Goal: Task Accomplishment & Management: Manage account settings

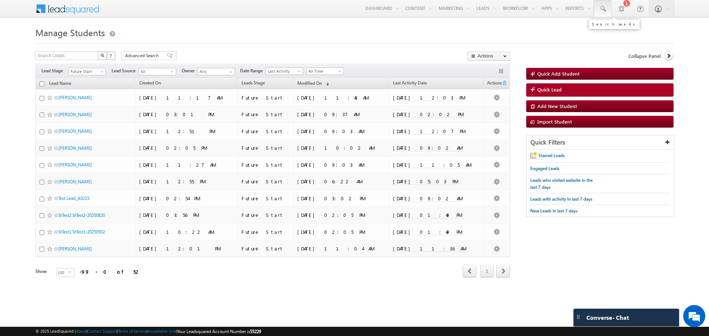
click at [609, 8] on link at bounding box center [602, 8] width 18 height 17
click at [619, 28] on input "text" at bounding box center [652, 28] width 100 height 9
paste input "8856979"
type input "8856979"
drag, startPoint x: 635, startPoint y: 31, endPoint x: 568, endPoint y: 30, distance: 66.8
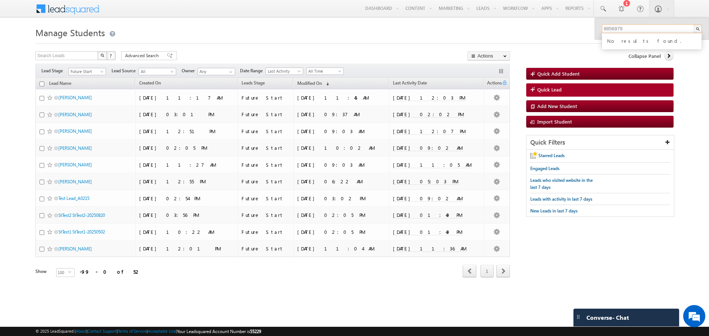
click at [568, 30] on body "Menu Jess Garcia jgarc ia@li ncoln edu.c om" at bounding box center [354, 149] width 709 height 298
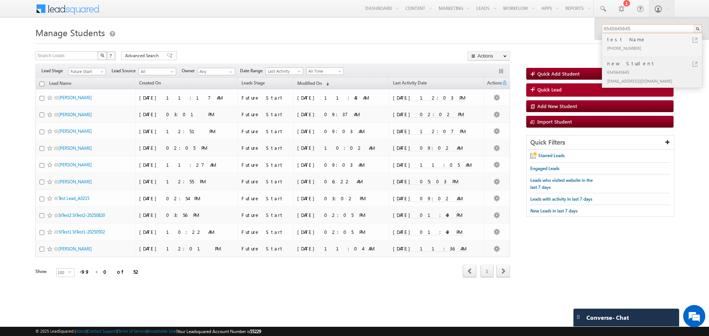
type input "6545645645"
click at [643, 68] on div "6545645645" at bounding box center [654, 72] width 99 height 9
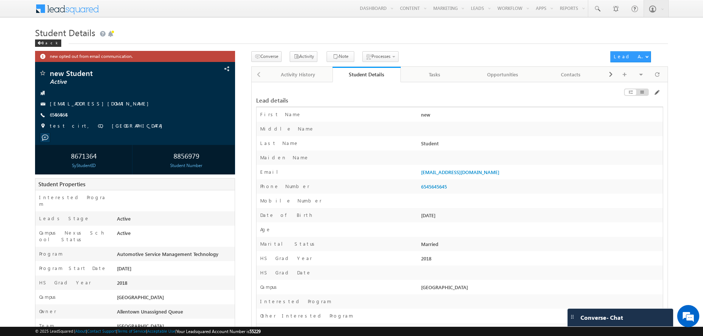
drag, startPoint x: 195, startPoint y: 158, endPoint x: 181, endPoint y: 158, distance: 14.4
click at [181, 158] on div "8856979" at bounding box center [186, 156] width 93 height 14
click at [198, 157] on div "8856979" at bounding box center [186, 156] width 93 height 14
drag, startPoint x: 183, startPoint y: 156, endPoint x: 163, endPoint y: 156, distance: 20.3
click at [163, 156] on div "8856979" at bounding box center [186, 156] width 93 height 14
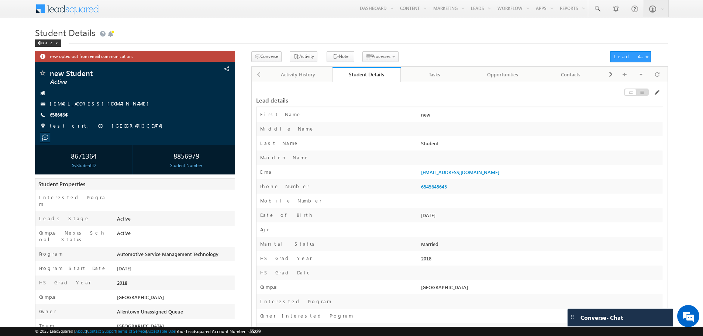
copy div "8856979"
click at [280, 75] on div "Activity History" at bounding box center [298, 74] width 56 height 9
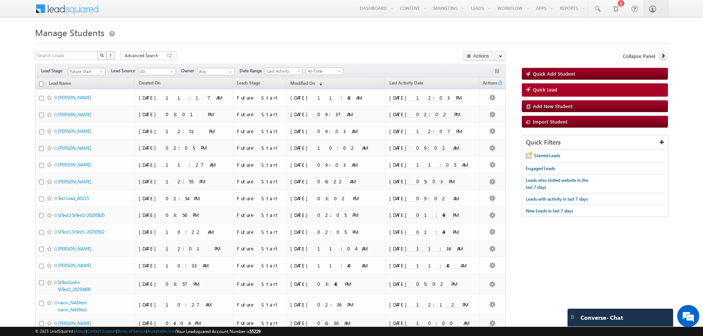
click at [100, 72] on span at bounding box center [102, 73] width 6 height 6
click at [102, 73] on span at bounding box center [102, 73] width 6 height 6
click at [322, 84] on span "(sorted descending)" at bounding box center [319, 84] width 6 height 6
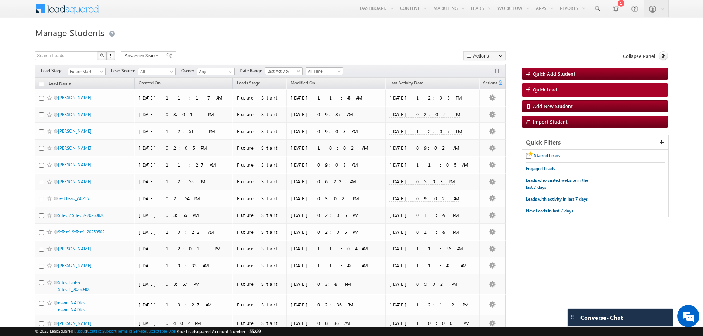
click at [319, 84] on link "Modified On (sorted descending)" at bounding box center [303, 84] width 32 height 10
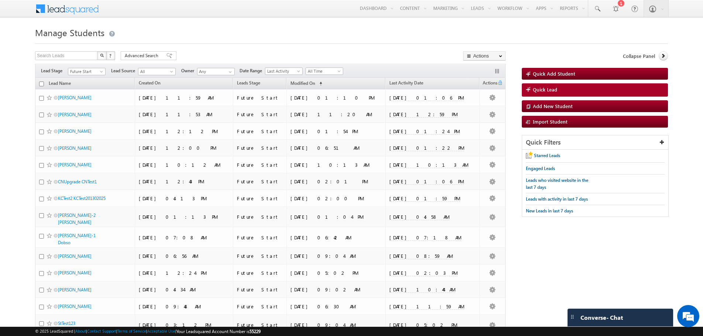
click at [322, 84] on span "(sorted ascending)" at bounding box center [319, 84] width 6 height 6
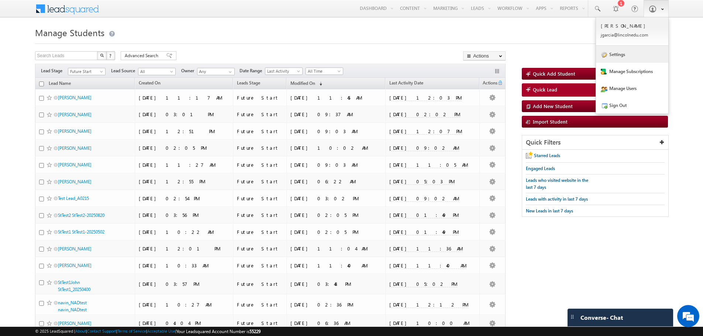
click at [633, 61] on link "Settings" at bounding box center [632, 54] width 72 height 17
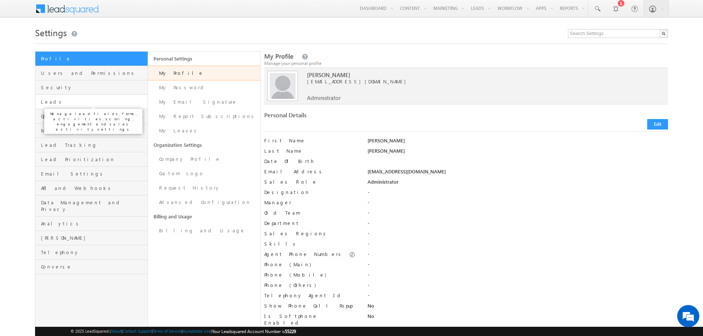
click at [83, 102] on span "Leads" at bounding box center [93, 102] width 104 height 7
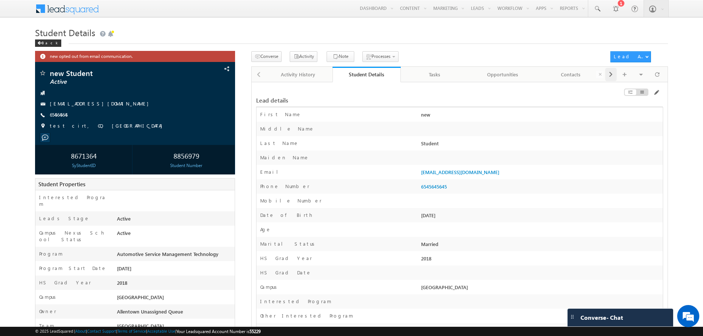
click at [607, 75] on div at bounding box center [610, 74] width 11 height 13
click at [608, 75] on div at bounding box center [610, 74] width 11 height 13
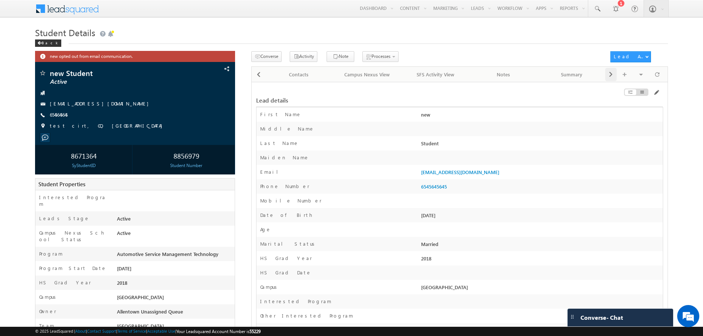
click at [608, 75] on div at bounding box center [610, 74] width 11 height 13
click at [558, 74] on div "Enrollments" at bounding box center [570, 74] width 56 height 9
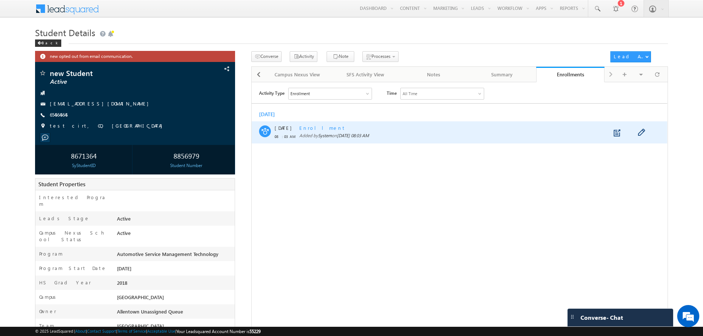
click at [309, 125] on span "Enrollment" at bounding box center [322, 127] width 47 height 6
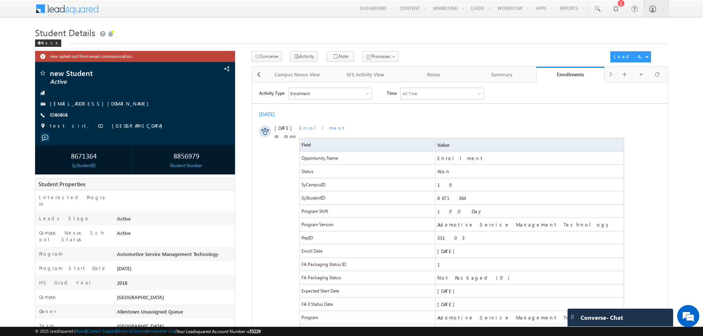
click at [358, 90] on div "Enrollment" at bounding box center [330, 93] width 83 height 11
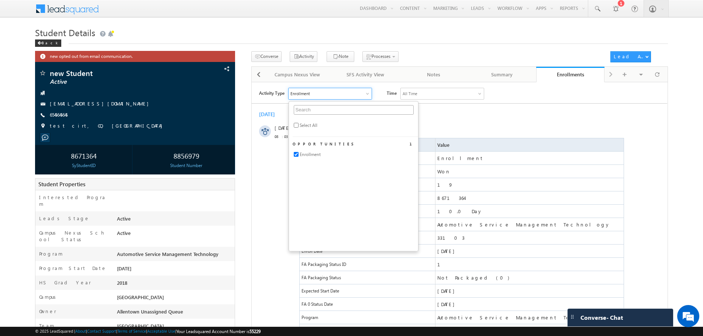
click at [358, 90] on div "Enrollment" at bounding box center [330, 93] width 83 height 11
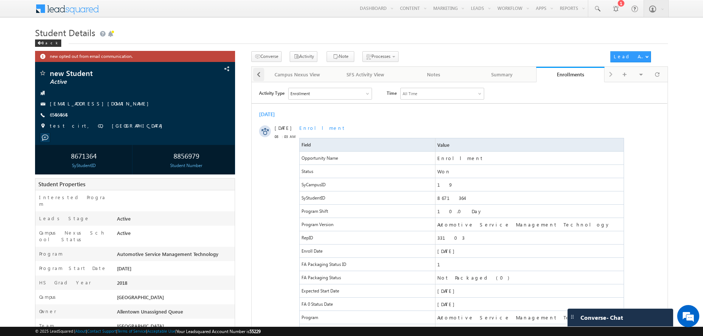
click at [261, 76] on div at bounding box center [258, 74] width 11 height 13
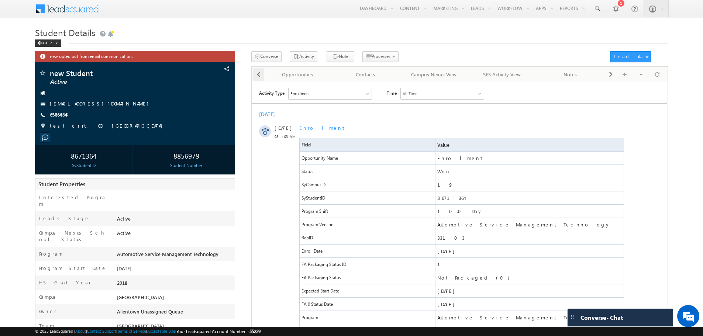
click at [261, 76] on div at bounding box center [258, 74] width 11 height 13
click at [606, 73] on div at bounding box center [610, 74] width 11 height 13
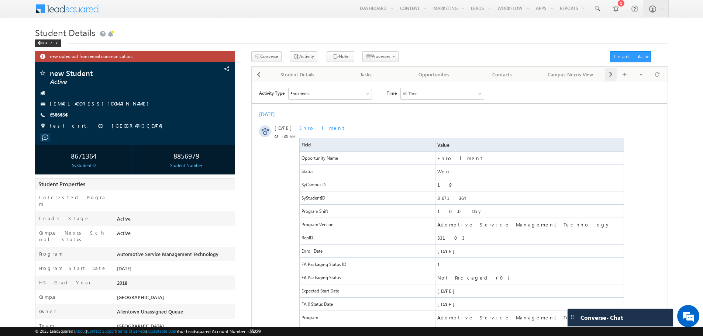
click at [606, 73] on div at bounding box center [610, 74] width 11 height 13
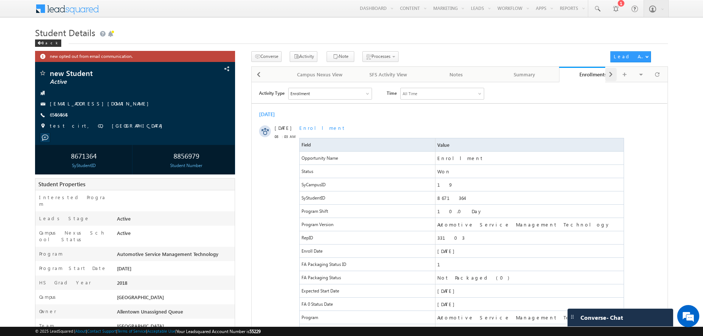
click at [606, 73] on div "Visible Tabs Activity History Default Student Details Default Tasks Default Opp…" at bounding box center [635, 74] width 60 height 14
click at [254, 77] on div at bounding box center [258, 74] width 11 height 13
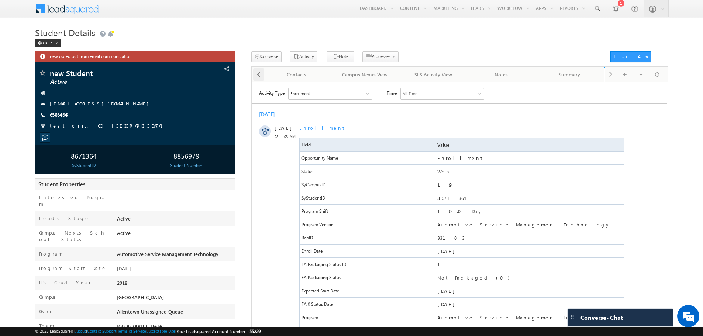
click at [254, 77] on div at bounding box center [258, 74] width 11 height 13
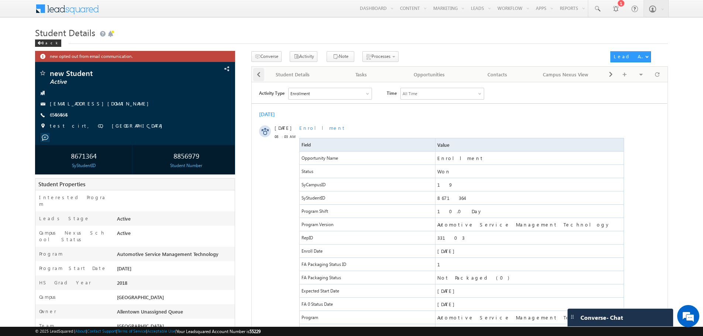
click at [254, 77] on div at bounding box center [258, 74] width 11 height 13
click at [254, 77] on div at bounding box center [258, 74] width 13 height 14
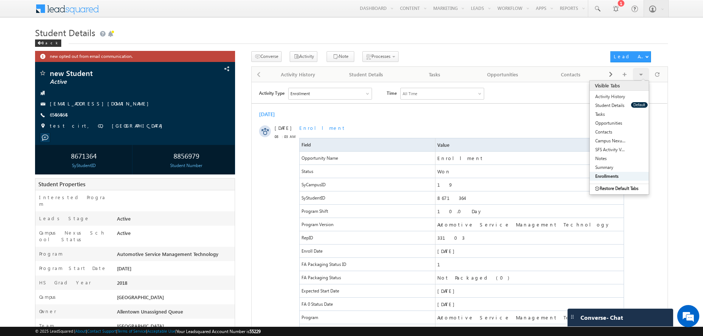
click at [645, 77] on div "Visible Tabs Activity History Default Student Details Default Tasks Default Opp…" at bounding box center [641, 74] width 16 height 13
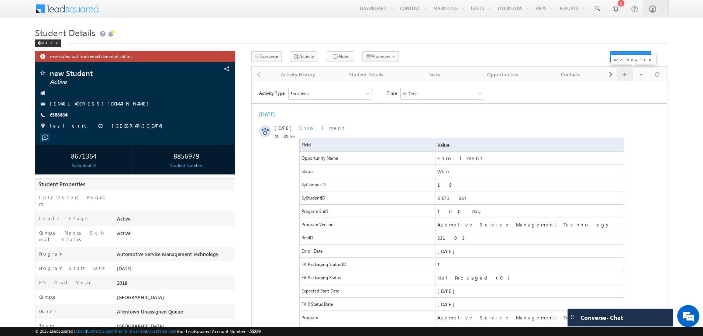
click at [623, 77] on span at bounding box center [625, 74] width 4 height 13
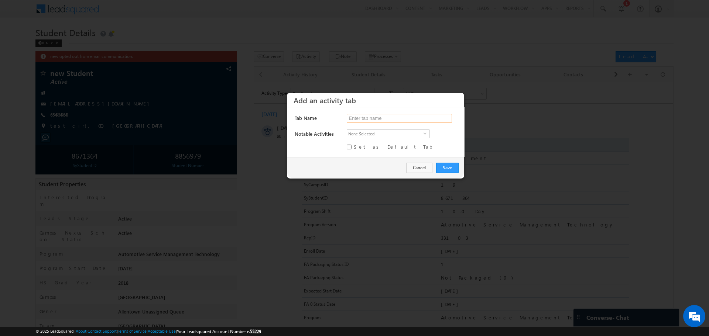
click at [389, 116] on input "text" at bounding box center [399, 118] width 105 height 9
type input "Audit"
click at [383, 137] on span "None Selected" at bounding box center [385, 134] width 76 height 8
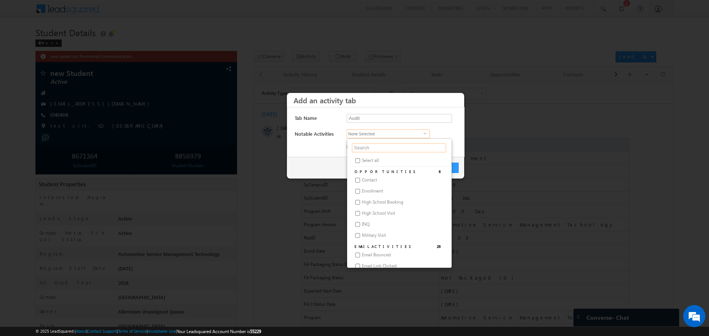
click at [389, 145] on input "text" at bounding box center [399, 148] width 94 height 9
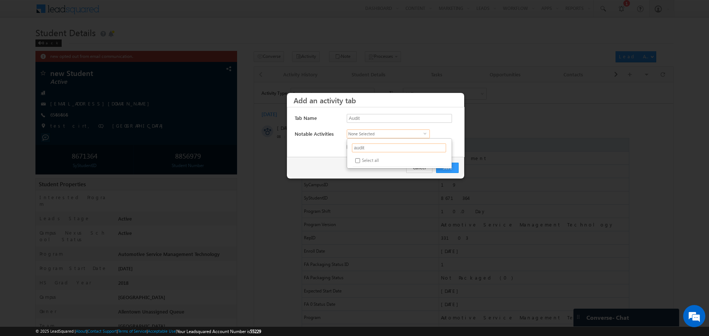
type input "audit"
click at [368, 164] on label "Select all" at bounding box center [399, 161] width 74 height 9
click at [360, 163] on input "Select all" at bounding box center [357, 160] width 5 height 5
click at [357, 163] on input "Select all" at bounding box center [357, 160] width 5 height 5
click at [352, 157] on ul "audit Select all OPPORTUNITIES 6 Contact Enrollment High School Booking High Sc…" at bounding box center [399, 153] width 105 height 30
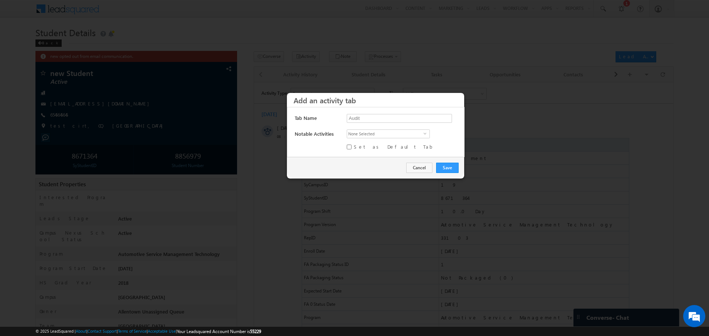
click at [357, 164] on div "Cancel Save" at bounding box center [375, 167] width 177 height 21
click at [369, 135] on span "None Selected" at bounding box center [385, 134] width 76 height 8
click at [358, 163] on input "Select all" at bounding box center [357, 160] width 5 height 5
click at [358, 160] on input "Select all" at bounding box center [357, 160] width 5 height 5
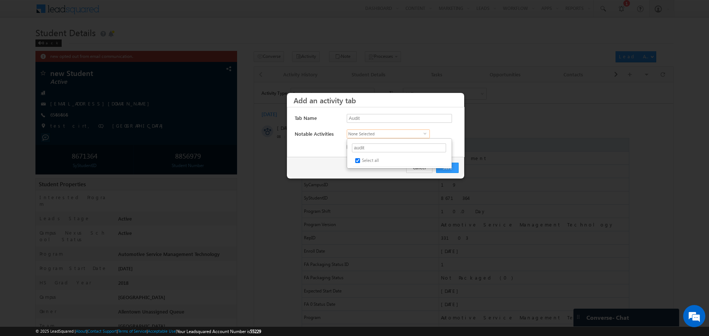
checkbox input "false"
click at [381, 145] on input "audit" at bounding box center [399, 148] width 94 height 9
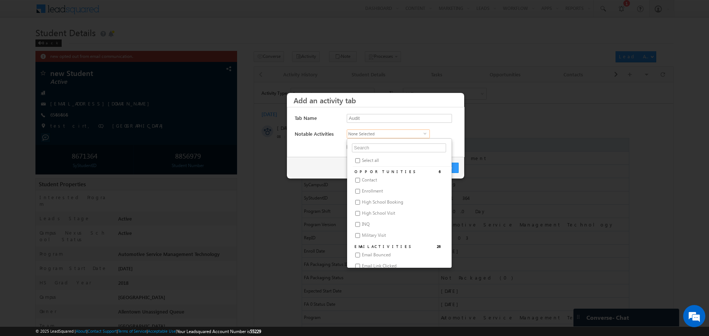
click at [379, 157] on label "Select all" at bounding box center [399, 161] width 74 height 9
click at [360, 158] on input "Select all" at bounding box center [357, 160] width 5 height 5
checkbox input "true"
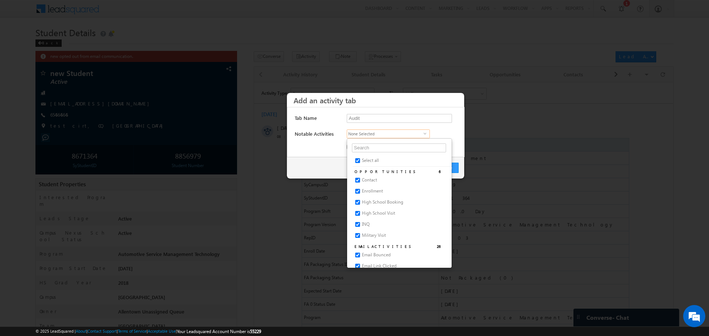
checkbox input "true"
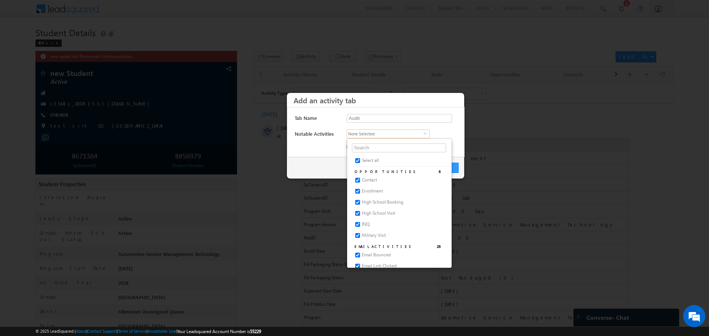
checkbox input "true"
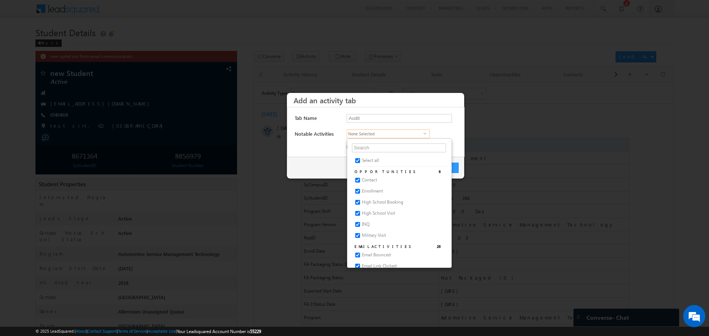
checkbox input "true"
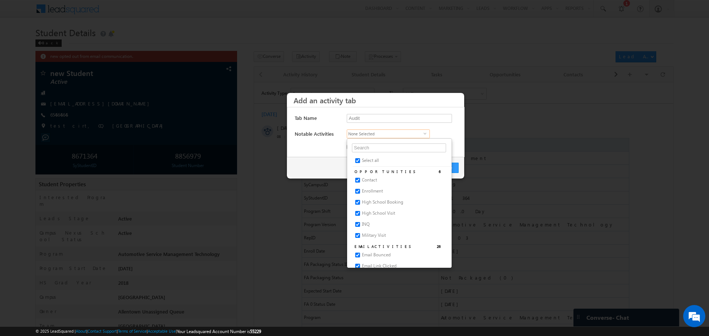
checkbox input "true"
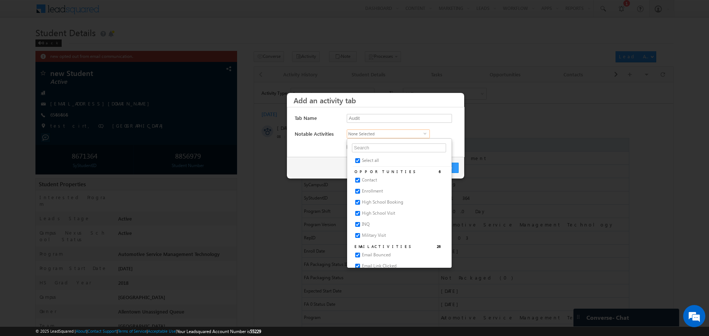
checkbox input "true"
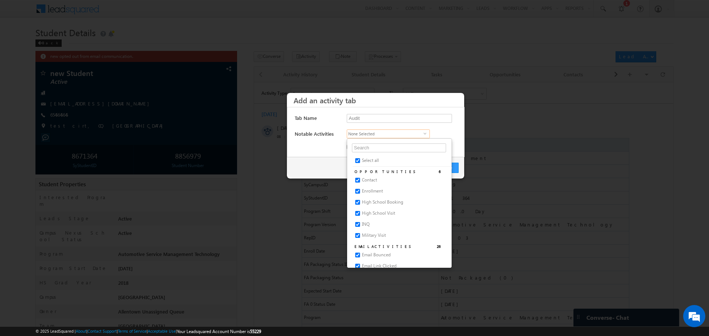
checkbox input "true"
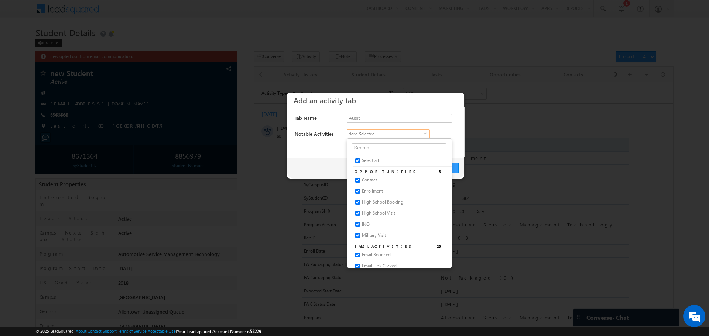
checkbox input "true"
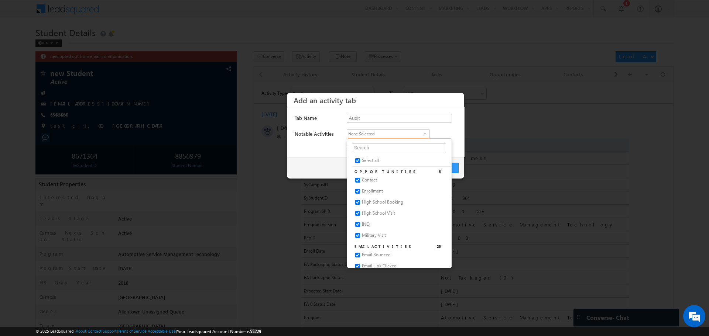
checkbox input "true"
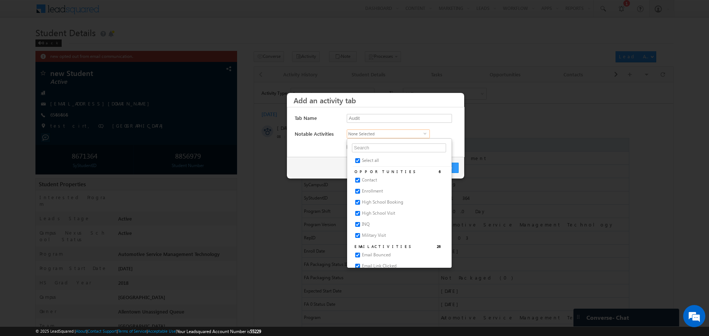
checkbox input "true"
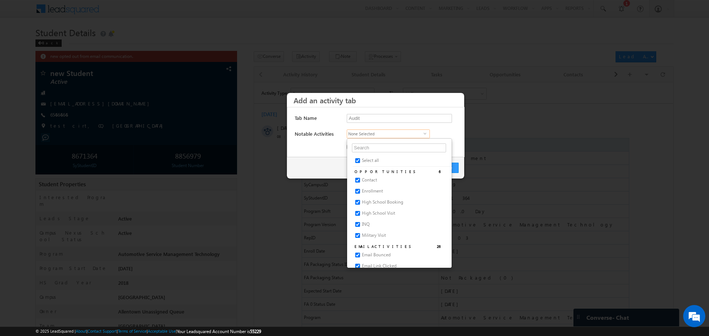
checkbox input "true"
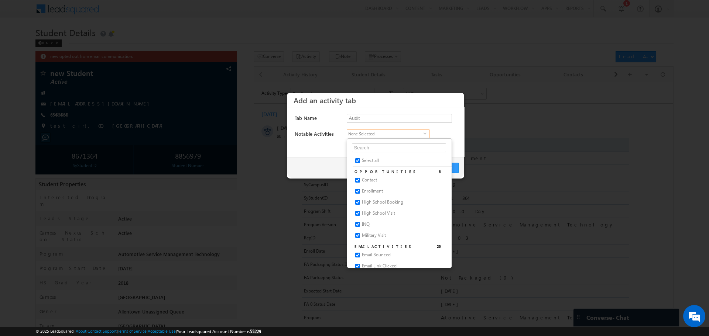
checkbox input "true"
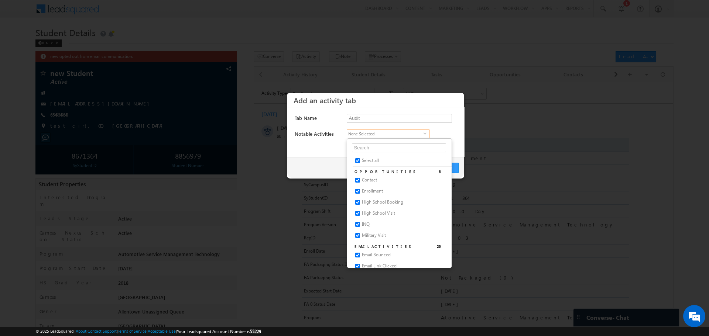
checkbox input "true"
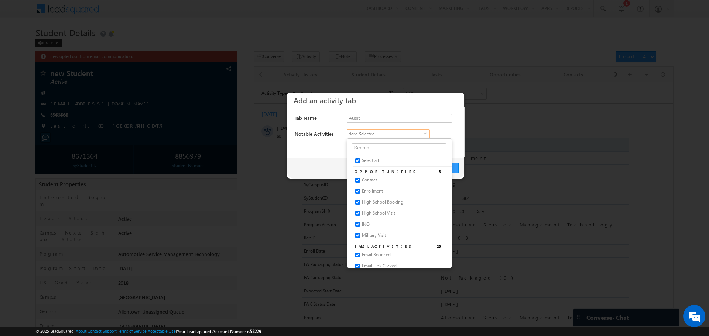
checkbox input "true"
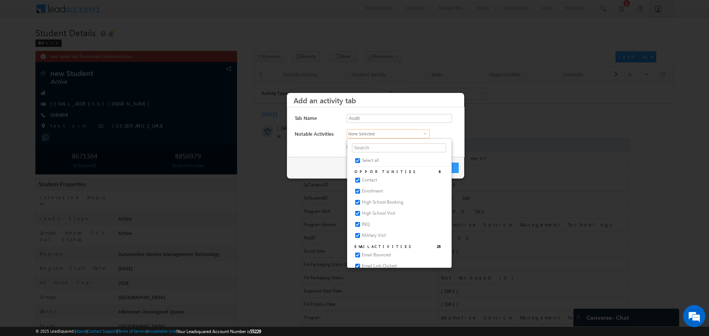
checkbox input "true"
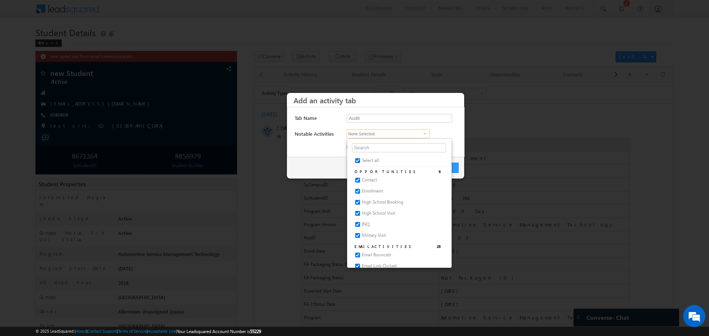
checkbox input "true"
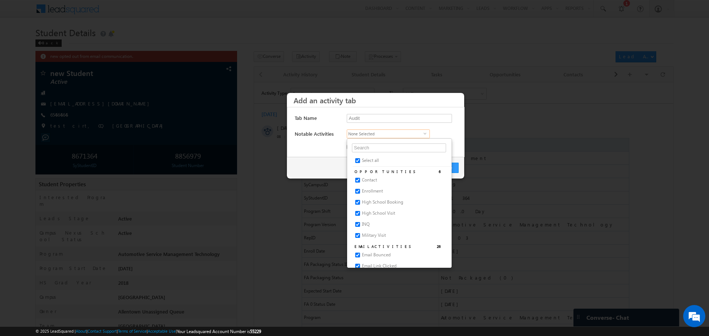
checkbox input "true"
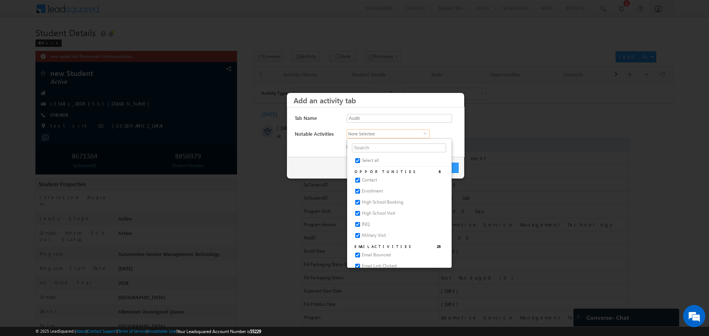
checkbox input "true"
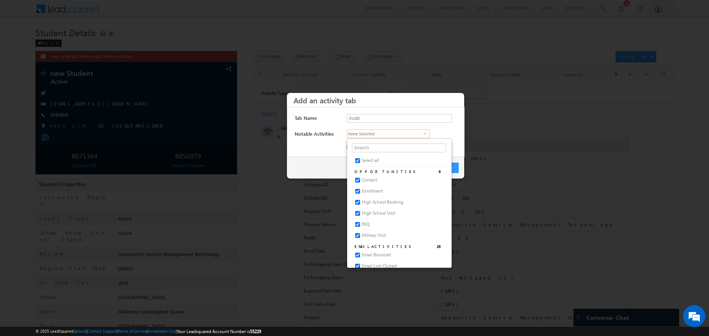
checkbox input "true"
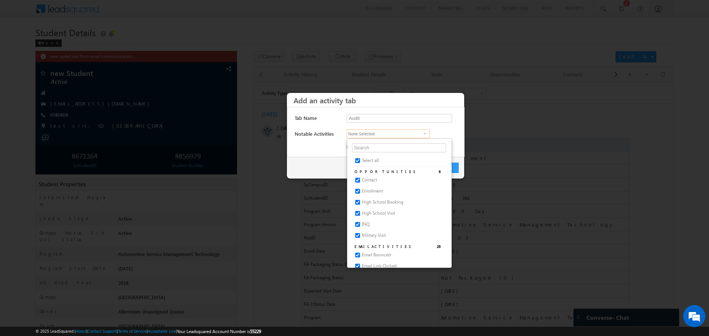
checkbox input "true"
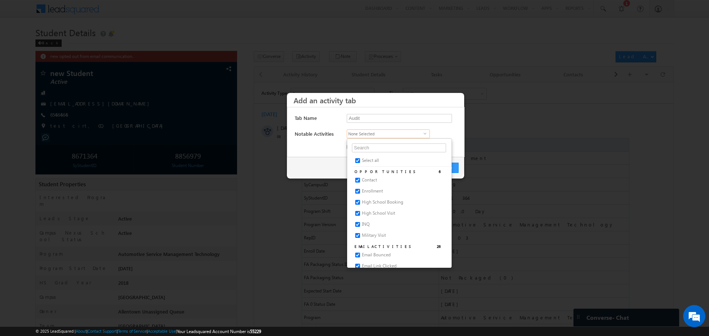
checkbox input "true"
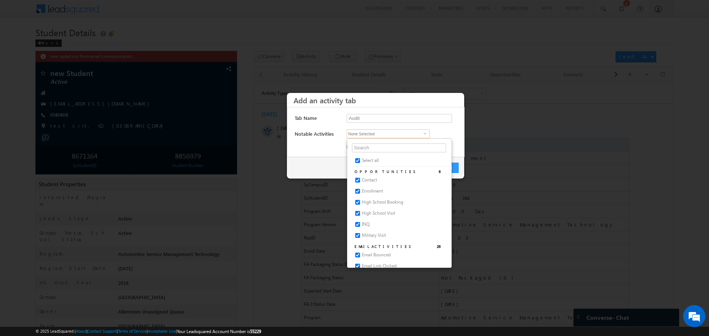
checkbox input "true"
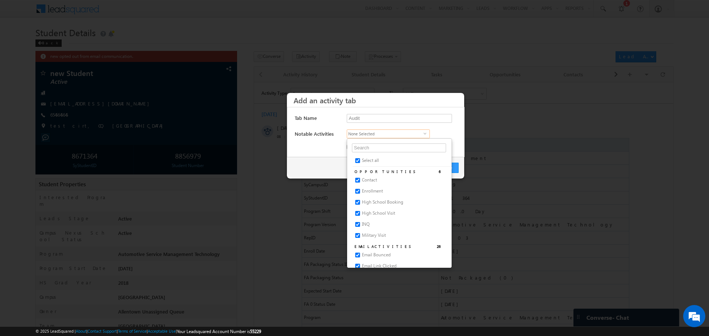
checkbox input "true"
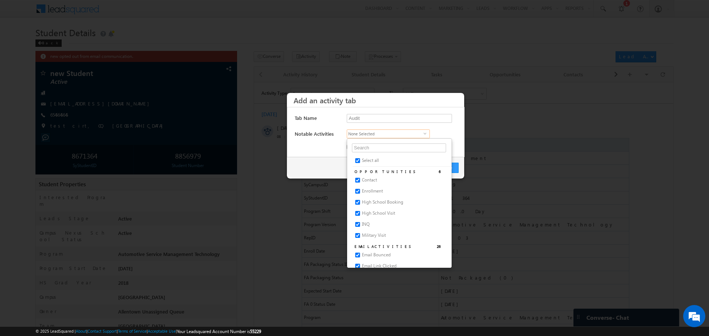
checkbox input "true"
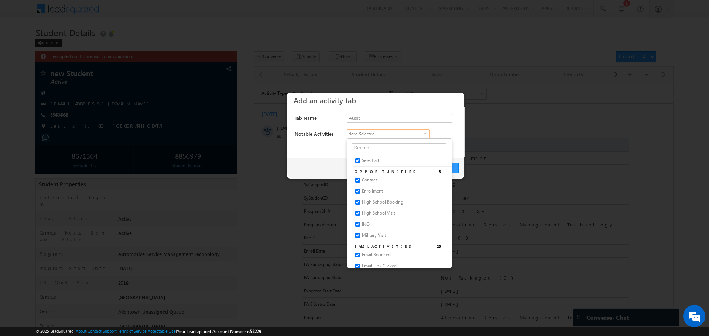
checkbox input "true"
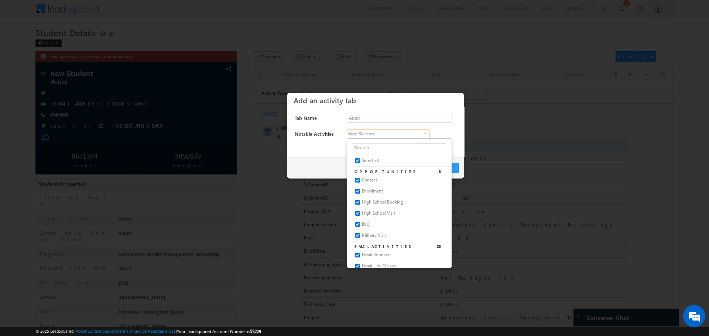
checkbox input "true"
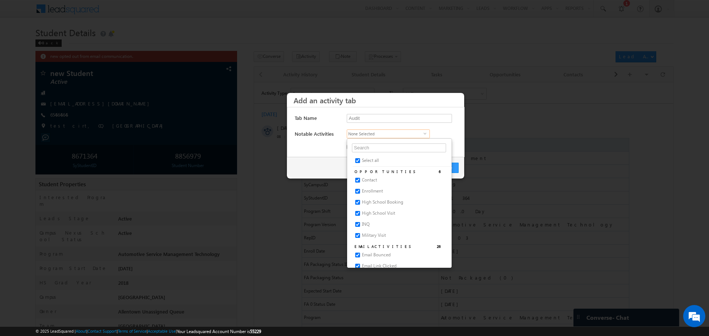
checkbox input "true"
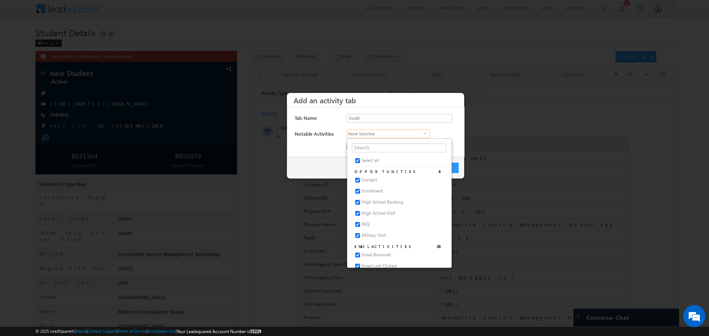
checkbox input "true"
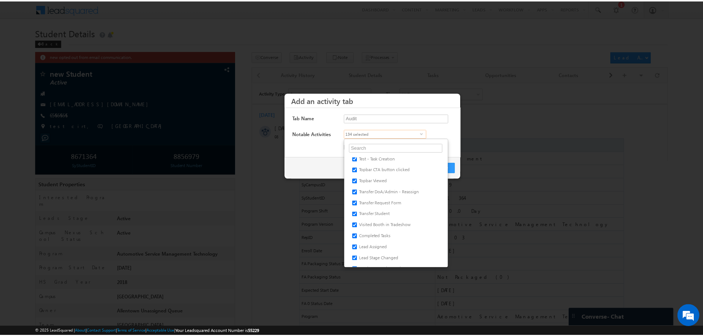
scroll to position [1537, 0]
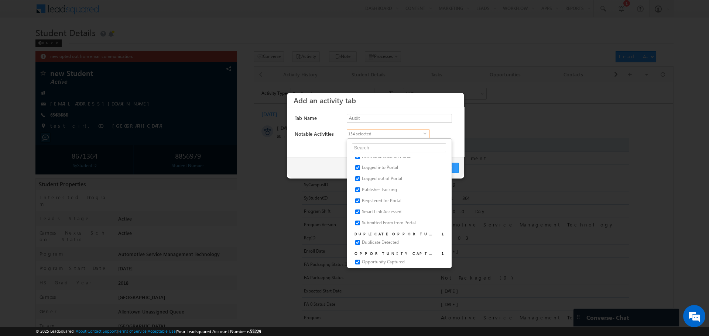
click at [453, 132] on div "134 selected select Select all OPPORTUNITIES 6 Contact Enrollment High School B…" at bounding box center [401, 134] width 109 height 9
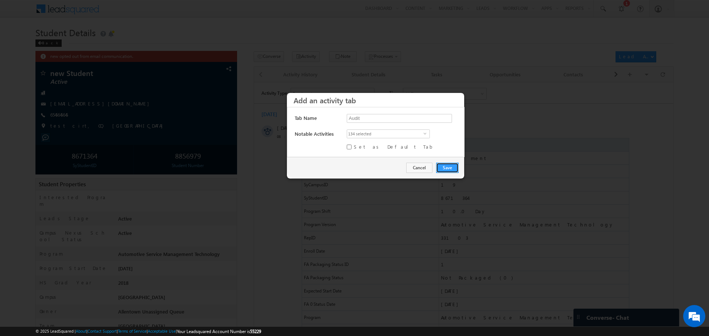
click at [445, 172] on button "Save" at bounding box center [447, 168] width 23 height 10
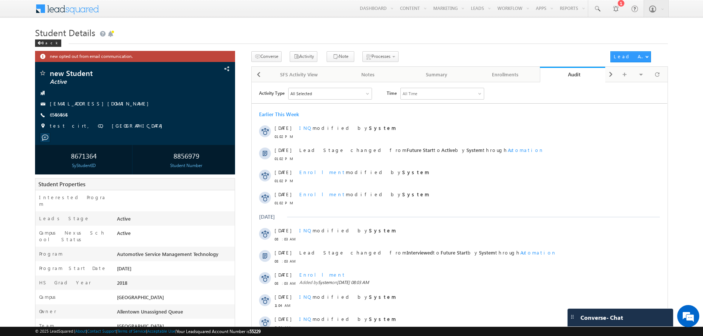
scroll to position [0, 0]
click at [588, 75] on div "Audit" at bounding box center [574, 74] width 58 height 7
click at [605, 77] on span at bounding box center [602, 74] width 7 height 7
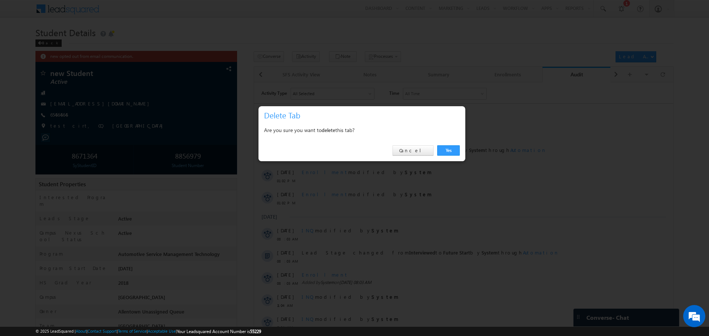
click at [460, 156] on div "Yes Cancel" at bounding box center [361, 150] width 207 height 21
click at [455, 153] on link "Yes" at bounding box center [448, 150] width 23 height 10
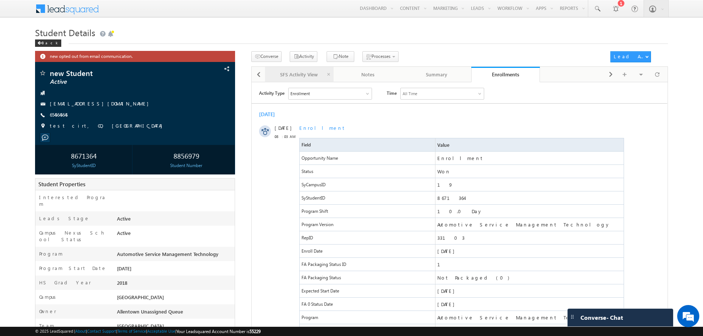
click at [269, 75] on link "SFS Activity View" at bounding box center [299, 75] width 69 height 16
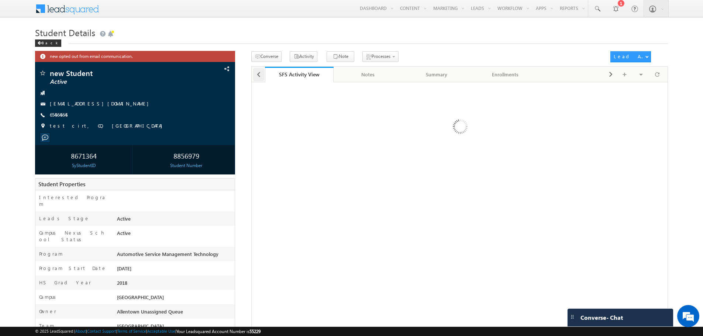
click at [258, 76] on span at bounding box center [259, 74] width 4 height 13
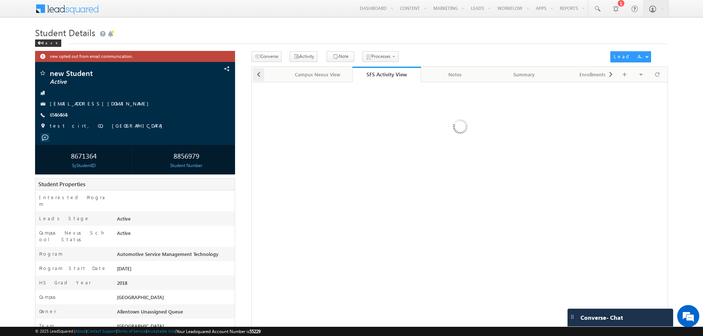
click at [258, 76] on span at bounding box center [259, 74] width 4 height 13
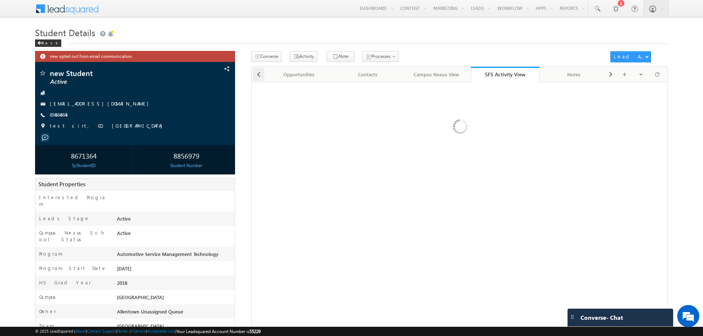
click at [258, 76] on span at bounding box center [259, 74] width 4 height 13
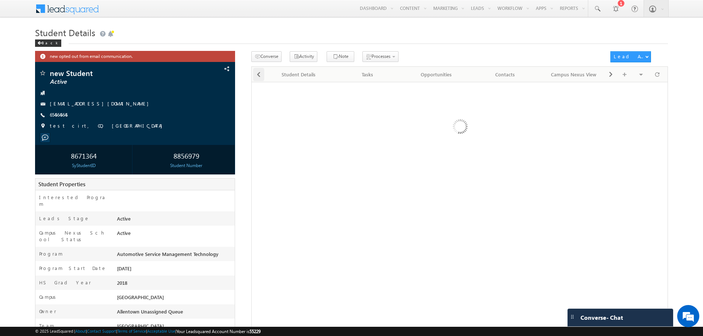
click at [258, 76] on span at bounding box center [259, 74] width 4 height 13
click at [258, 76] on div at bounding box center [258, 74] width 13 height 14
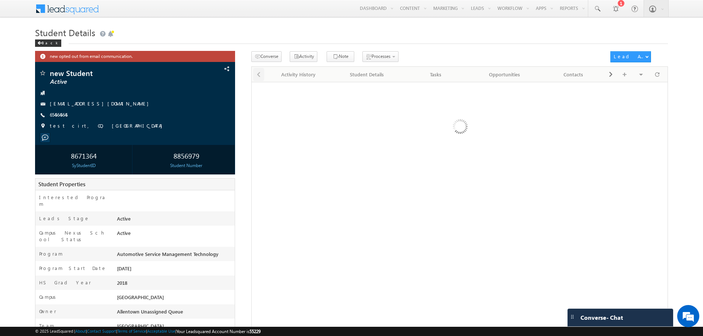
click at [258, 76] on div at bounding box center [258, 74] width 13 height 14
click at [295, 77] on div "Activity History" at bounding box center [298, 74] width 56 height 9
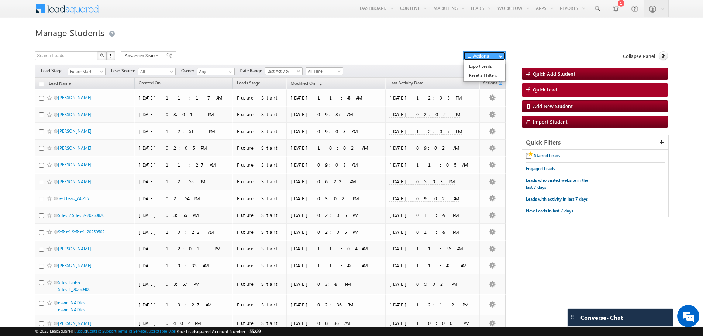
click at [492, 58] on button "Actions" at bounding box center [484, 55] width 42 height 9
click at [429, 42] on div at bounding box center [351, 41] width 633 height 5
click at [492, 69] on div "Filters Lead Stage Future Start Future Start Lead Source All All Owner Any Any …" at bounding box center [270, 71] width 470 height 14
click at [495, 72] on button "button" at bounding box center [497, 71] width 7 height 7
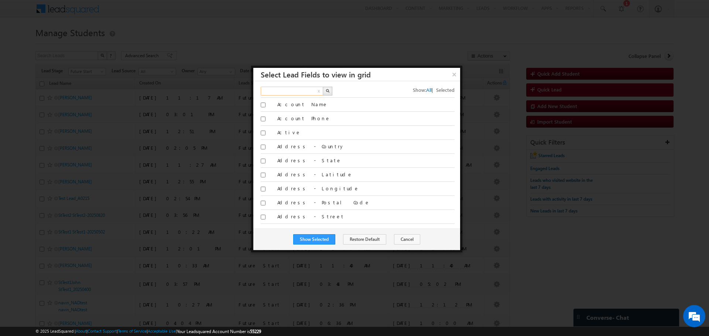
click at [300, 92] on input "text" at bounding box center [292, 91] width 63 height 9
type input "last date"
click at [330, 91] on button "button" at bounding box center [328, 91] width 10 height 9
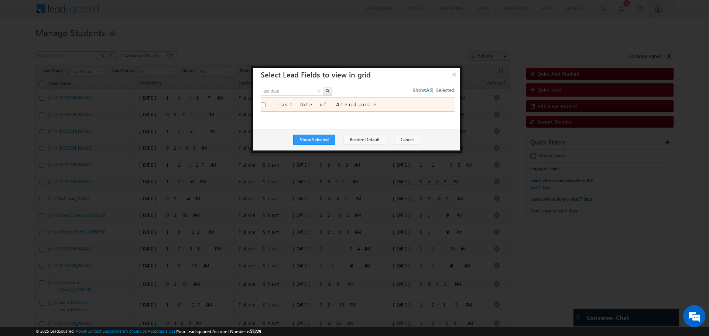
click at [304, 104] on label "Last Date of Attendance" at bounding box center [365, 104] width 177 height 7
click at [265, 104] on input "Last Date of Attendance" at bounding box center [263, 105] width 5 height 5
checkbox input "true"
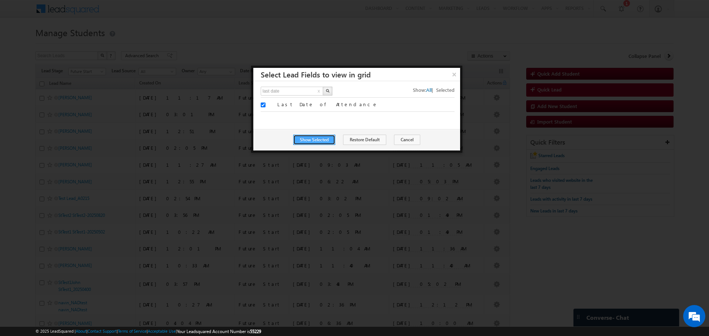
click at [319, 141] on button "Show Selected" at bounding box center [314, 140] width 42 height 10
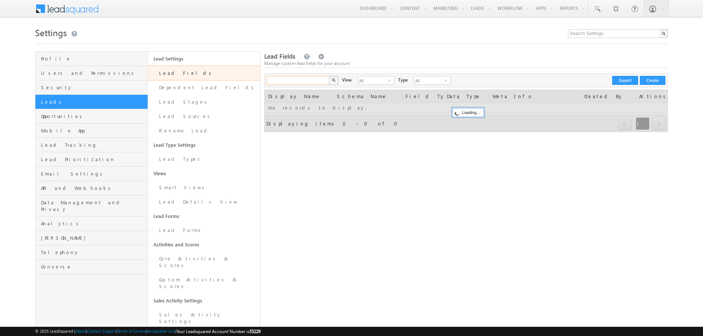
click at [312, 81] on input "text" at bounding box center [298, 80] width 63 height 9
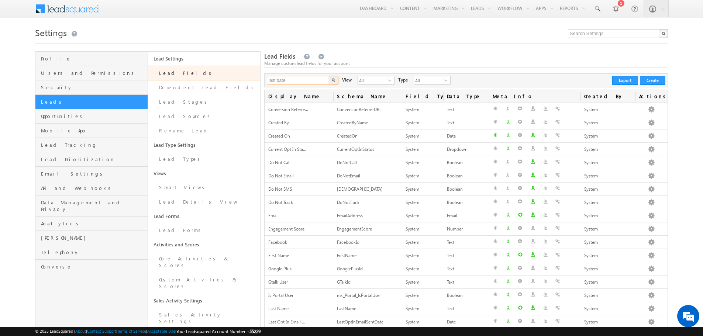
type input "last date"
click at [329, 76] on button "button" at bounding box center [334, 80] width 10 height 9
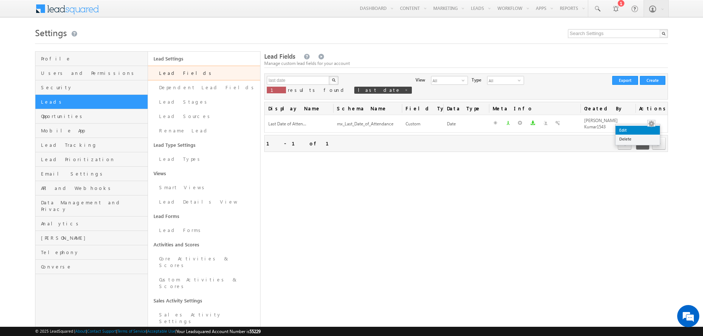
click at [640, 132] on link "Edit" at bounding box center [638, 130] width 44 height 9
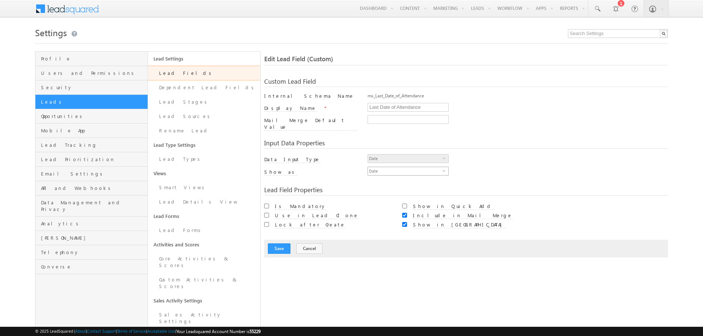
click at [441, 167] on span "Date" at bounding box center [405, 171] width 75 height 8
click at [440, 155] on span "Date" at bounding box center [405, 159] width 75 height 8
click at [481, 170] on div "Date select 11" at bounding box center [518, 173] width 300 height 13
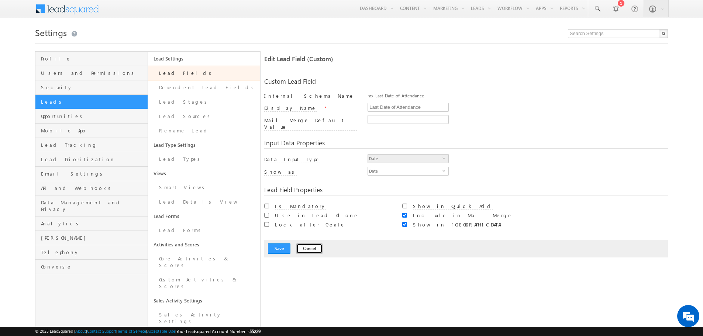
click at [304, 244] on button "Cancel" at bounding box center [309, 249] width 26 height 10
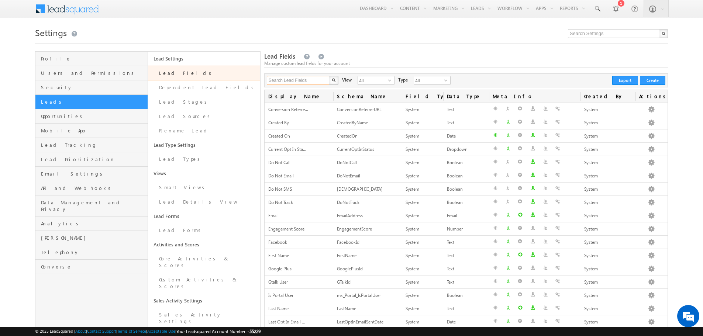
click at [317, 81] on input "Search Lead Fields" at bounding box center [298, 80] width 63 height 9
type input "last date"
click at [329, 76] on button "button" at bounding box center [334, 80] width 10 height 9
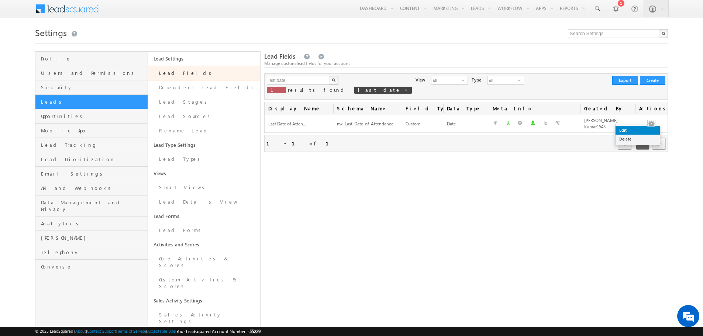
click at [646, 129] on link "Edit" at bounding box center [638, 130] width 44 height 9
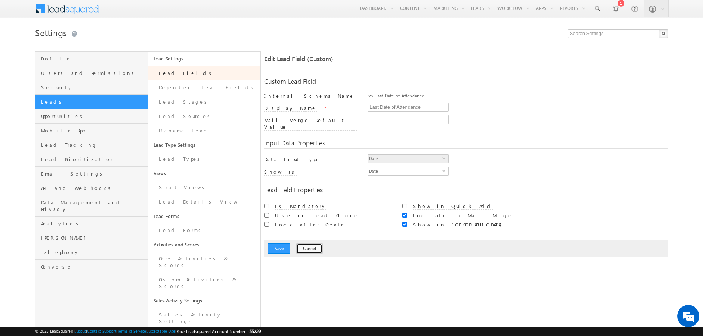
click at [303, 247] on button "Cancel" at bounding box center [309, 249] width 26 height 10
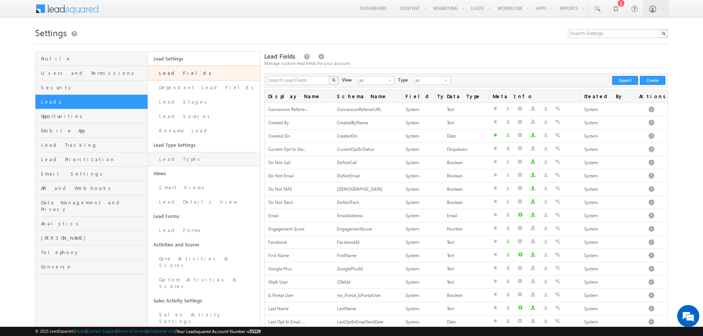
click at [176, 157] on link "Lead Types" at bounding box center [204, 159] width 112 height 14
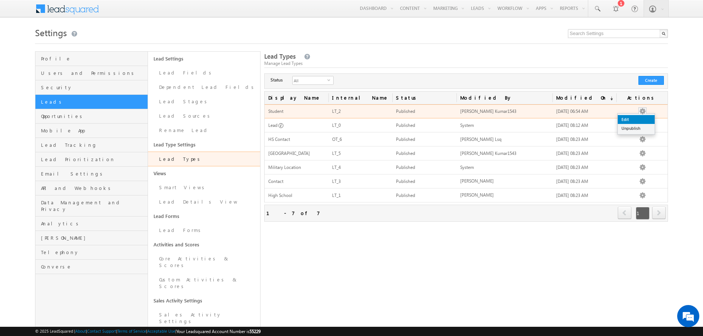
click at [640, 117] on link "Edit" at bounding box center [636, 119] width 37 height 9
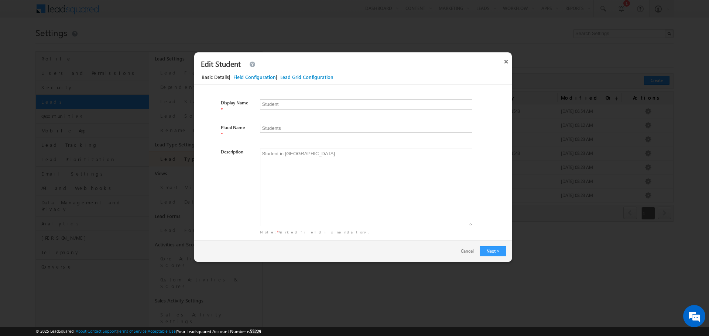
click at [253, 79] on div "Field Configuration" at bounding box center [254, 77] width 42 height 7
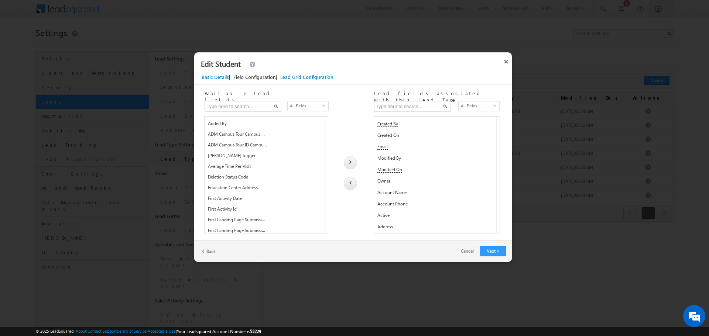
click at [252, 106] on input "text" at bounding box center [242, 106] width 77 height 11
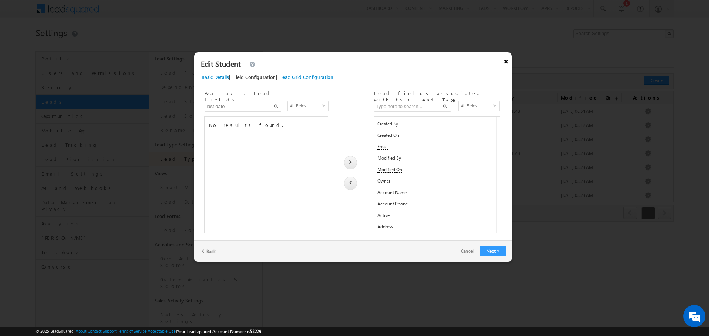
type input "last date"
click at [505, 61] on button "×" at bounding box center [506, 60] width 12 height 16
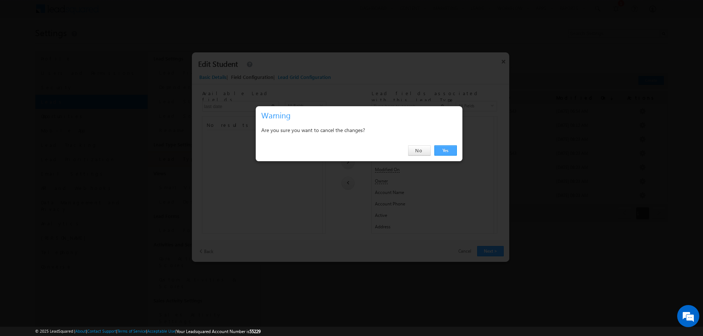
click at [450, 151] on link "Yes" at bounding box center [445, 150] width 23 height 10
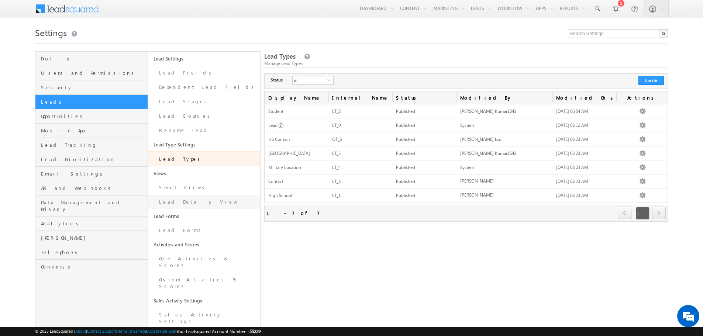
click at [173, 203] on link "Lead Details View" at bounding box center [204, 202] width 112 height 14
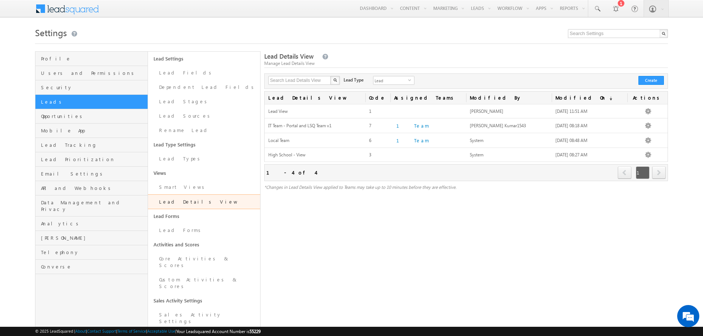
click at [412, 78] on div "Lead Type Lead select 626bde18-b921-11ee-8aa1-0e4a094f7057" at bounding box center [379, 81] width 78 height 10
click at [409, 80] on span "select" at bounding box center [411, 79] width 6 height 3
click at [392, 104] on li "Student" at bounding box center [389, 103] width 41 height 7
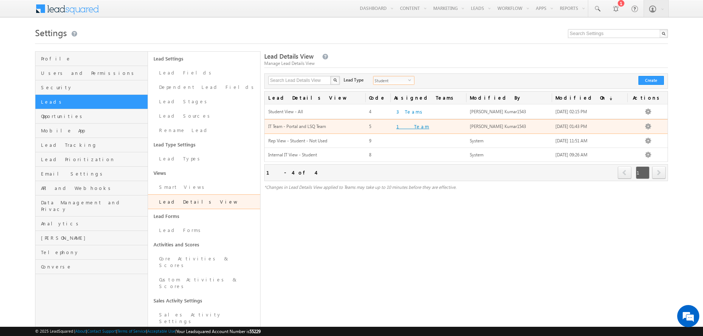
click at [404, 126] on button "1 Team" at bounding box center [412, 126] width 37 height 7
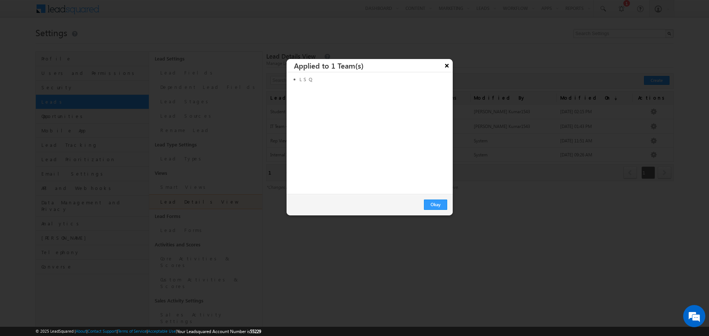
click at [446, 67] on button "×" at bounding box center [447, 64] width 12 height 16
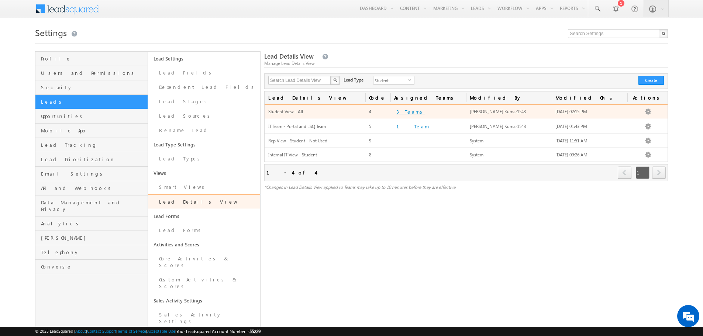
click at [411, 109] on button "3 Teams" at bounding box center [410, 111] width 33 height 7
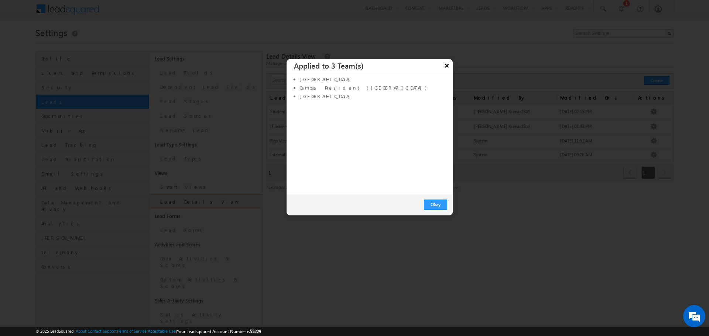
click at [443, 69] on button "×" at bounding box center [447, 64] width 12 height 16
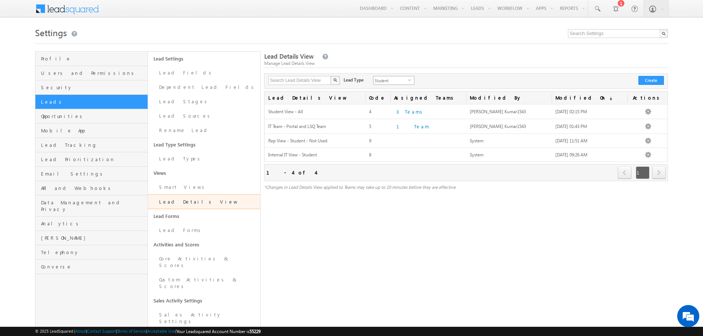
click at [408, 80] on span "select" at bounding box center [411, 79] width 6 height 3
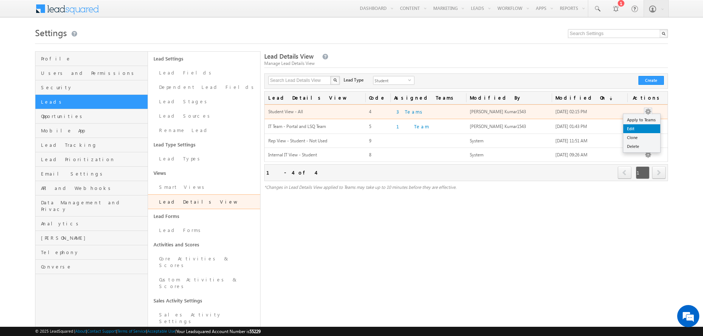
click at [637, 129] on link "Edit" at bounding box center [641, 128] width 37 height 9
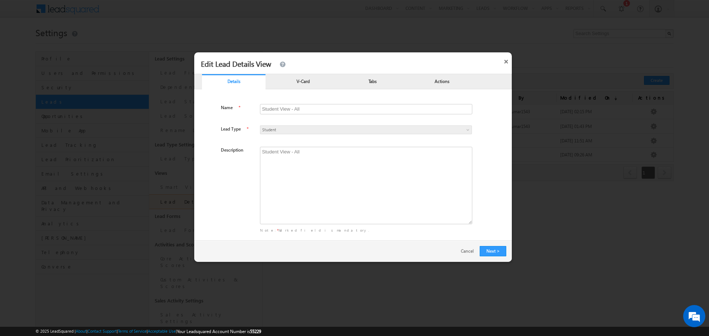
click at [310, 86] on div "V-Card" at bounding box center [302, 82] width 63 height 15
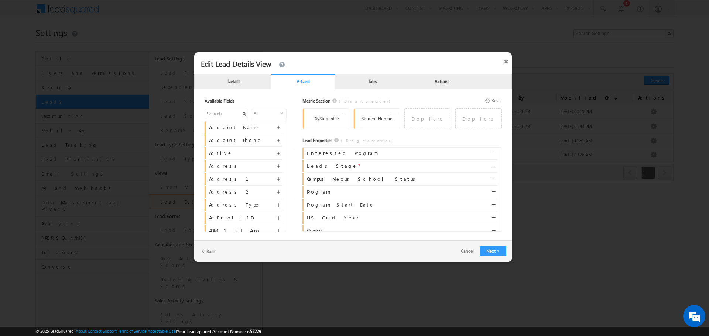
click at [353, 82] on p "Tabs" at bounding box center [372, 81] width 63 height 7
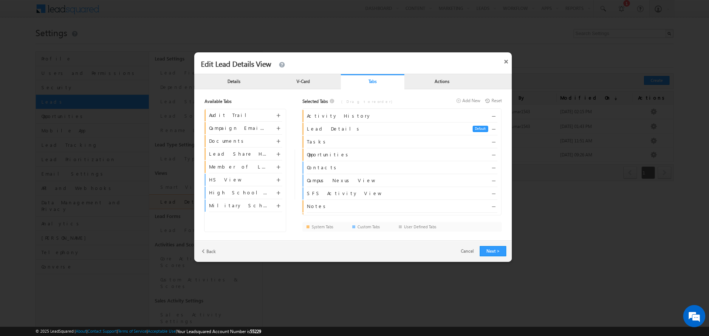
click at [425, 82] on p "Actions" at bounding box center [441, 81] width 63 height 7
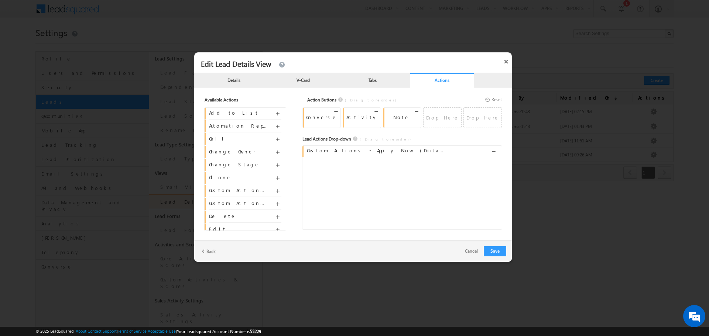
click at [375, 83] on div "Tabs" at bounding box center [372, 81] width 63 height 15
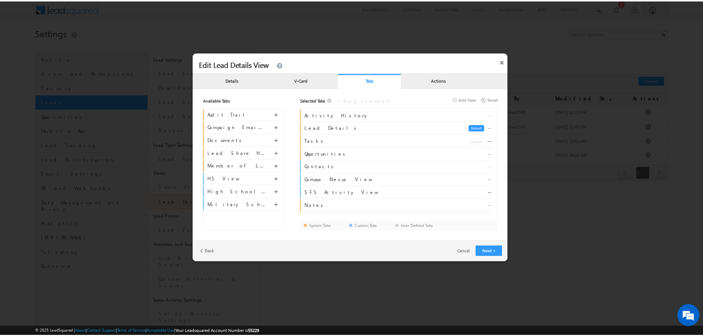
scroll to position [37, 0]
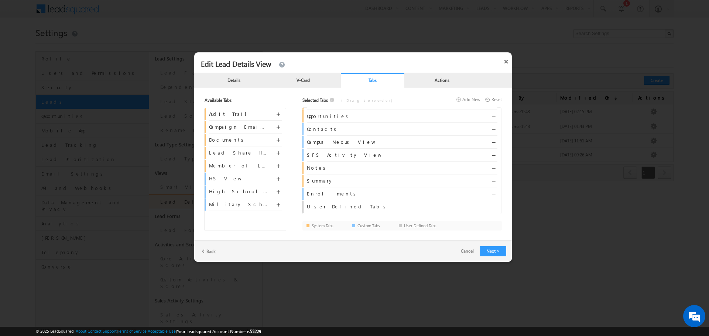
click at [278, 114] on div "Add" at bounding box center [282, 108] width 21 height 13
click at [279, 116] on span at bounding box center [279, 116] width 6 height 6
click at [504, 253] on button "Next >" at bounding box center [492, 251] width 27 height 10
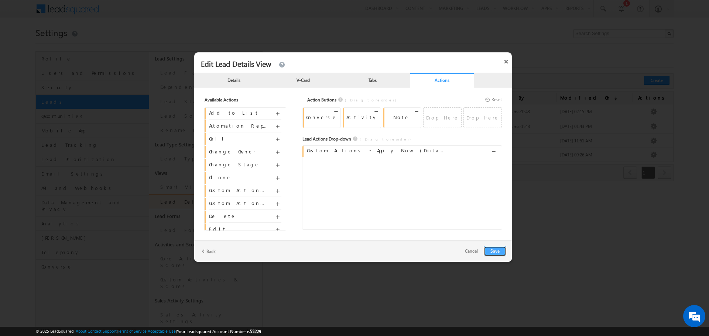
click at [498, 252] on button "Save" at bounding box center [494, 251] width 23 height 10
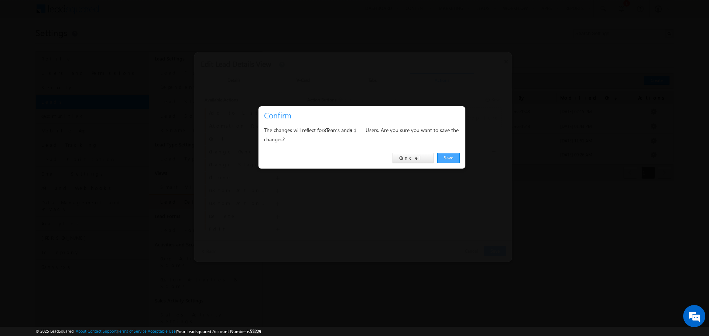
click at [445, 156] on link "Save" at bounding box center [448, 158] width 23 height 10
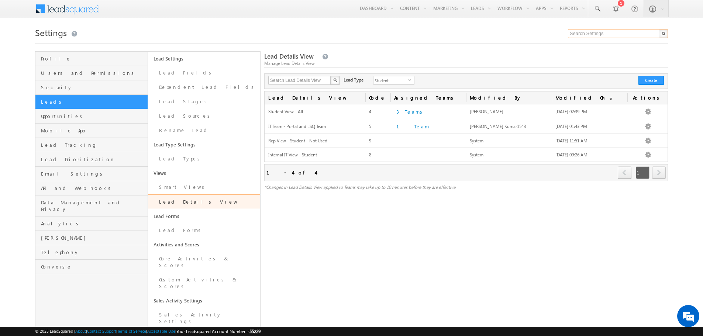
click at [594, 34] on input "text" at bounding box center [618, 33] width 100 height 9
drag, startPoint x: 547, startPoint y: 263, endPoint x: 554, endPoint y: 249, distance: 15.4
click at [547, 263] on div "Lead Details View Manage Lead Details View Search Lead Details View X 4 results…" at bounding box center [466, 278] width 404 height 455
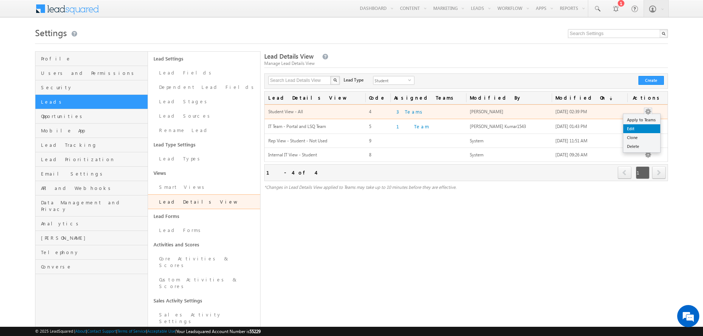
click at [646, 127] on link "Edit" at bounding box center [641, 128] width 37 height 9
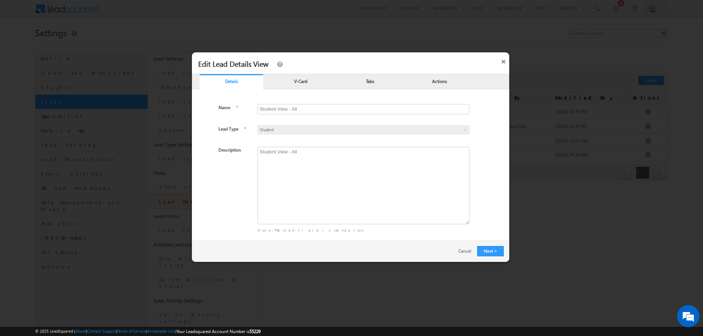
click at [358, 84] on p "Tabs" at bounding box center [369, 81] width 63 height 7
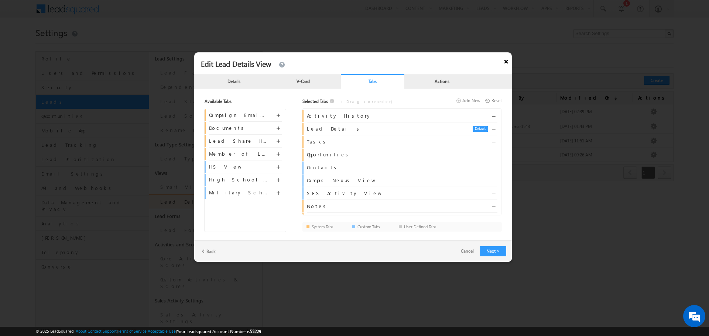
click at [504, 61] on button "×" at bounding box center [506, 60] width 12 height 16
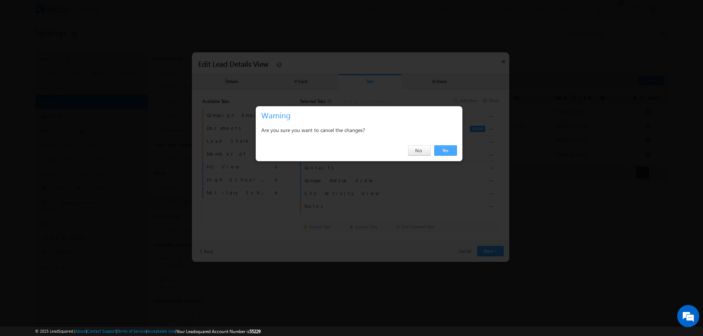
click at [441, 151] on link "Yes" at bounding box center [445, 150] width 23 height 10
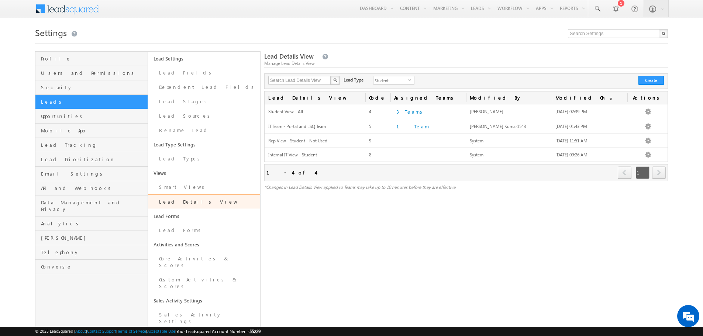
scroll to position [74, 0]
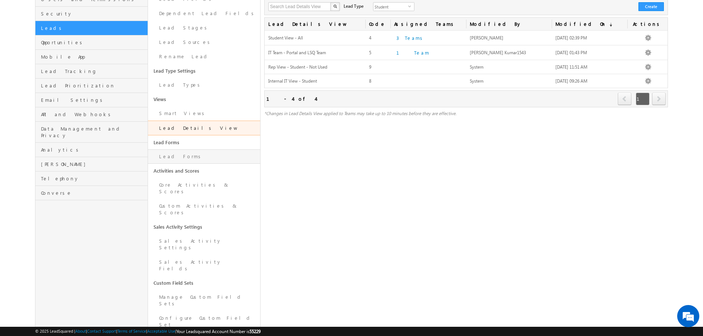
click at [178, 157] on link "Lead Forms" at bounding box center [204, 156] width 112 height 14
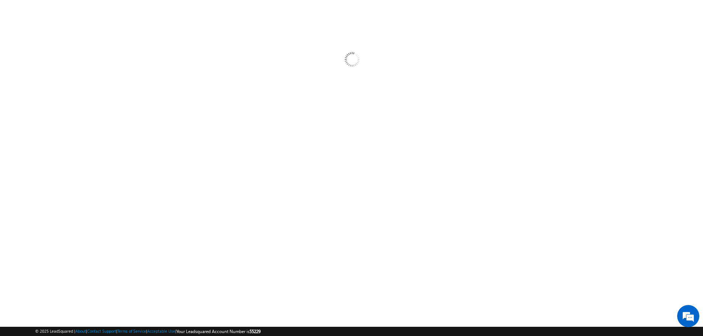
scroll to position [32, 0]
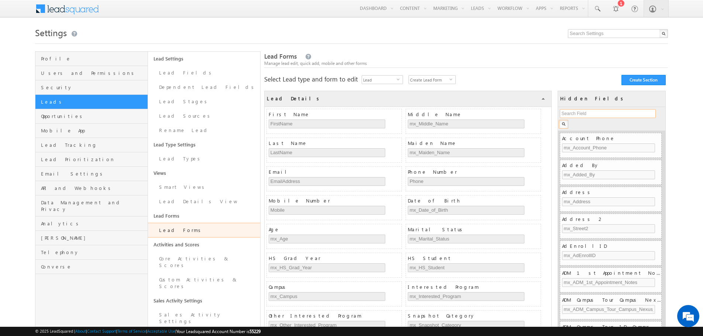
click at [587, 113] on input "text" at bounding box center [608, 113] width 96 height 9
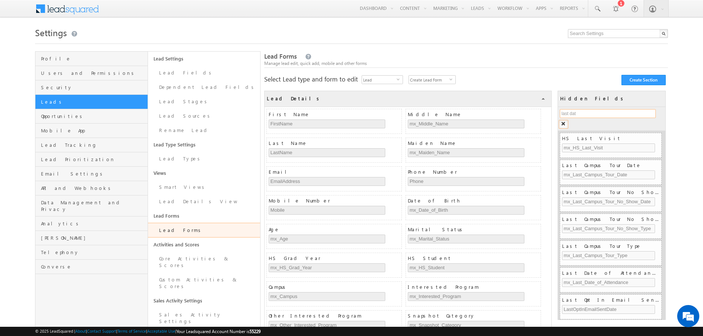
type input "last date"
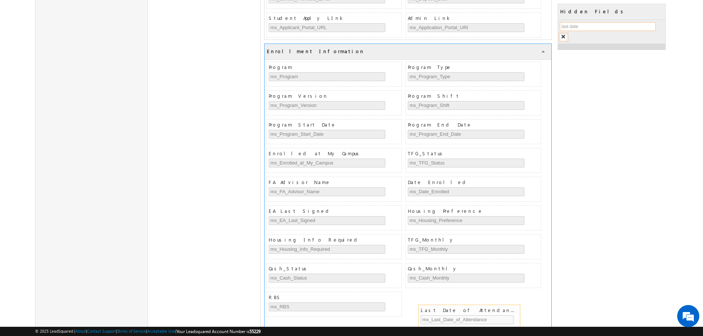
drag, startPoint x: 594, startPoint y: 53, endPoint x: 453, endPoint y: 308, distance: 291.1
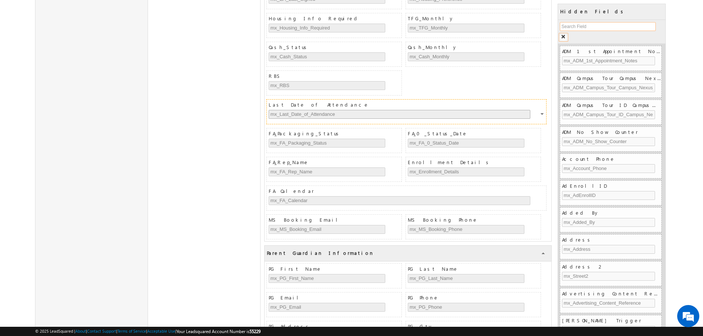
scroll to position [1772, 0]
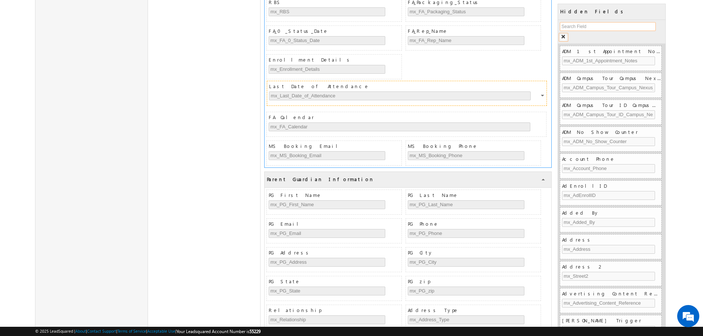
drag, startPoint x: 427, startPoint y: 33, endPoint x: 428, endPoint y: 88, distance: 55.4
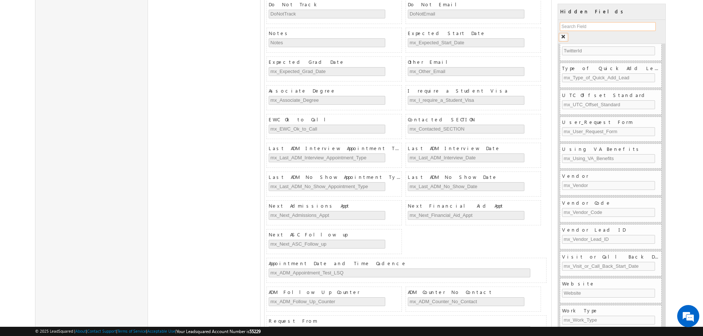
scroll to position [4004, 0]
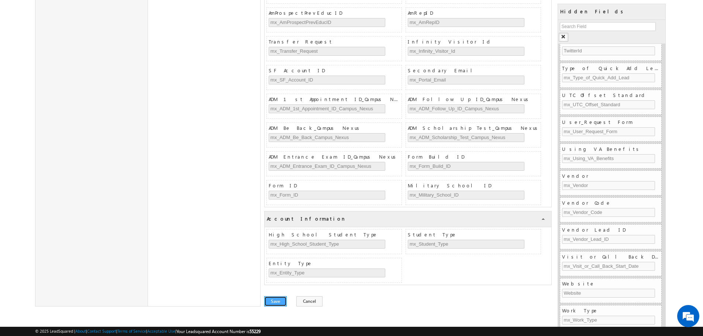
click at [278, 302] on button "Save" at bounding box center [275, 301] width 23 height 10
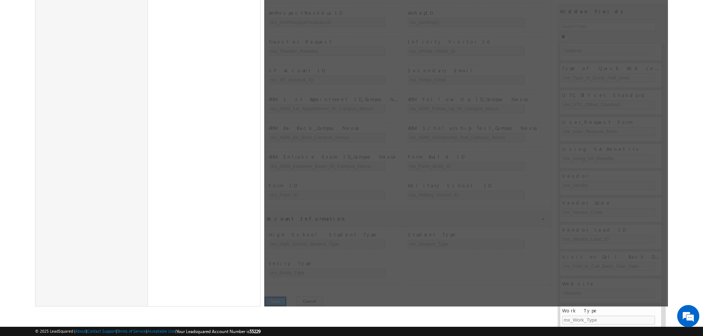
scroll to position [0, 0]
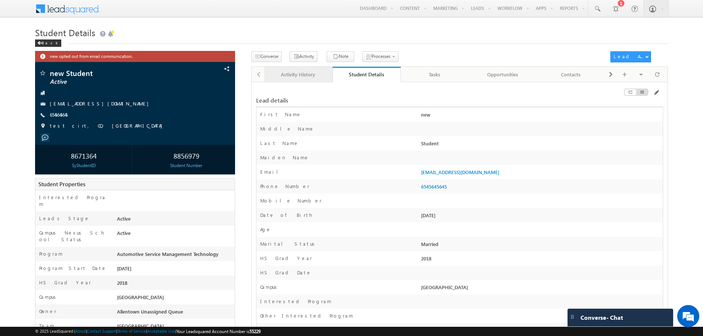
click at [295, 73] on div "Activity History" at bounding box center [298, 74] width 56 height 9
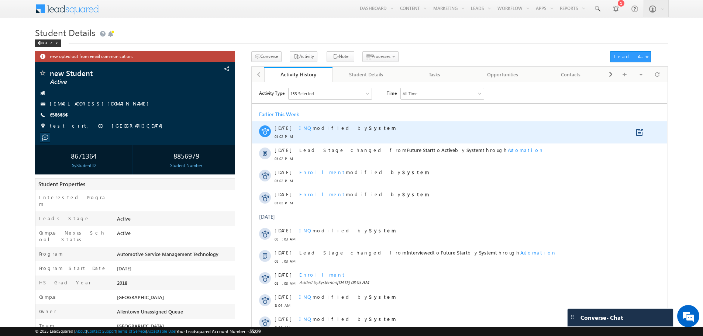
click at [305, 128] on span "INQ" at bounding box center [305, 127] width 13 height 6
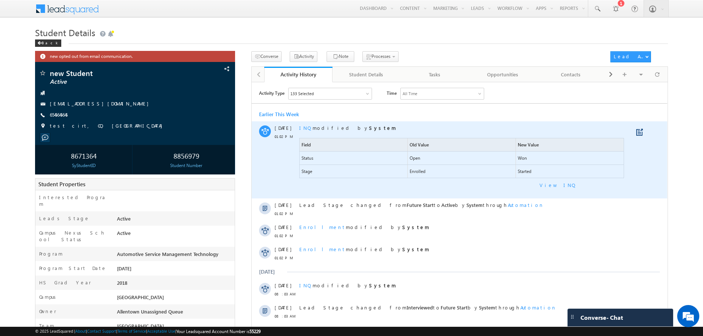
click at [305, 128] on span "INQ" at bounding box center [305, 127] width 13 height 6
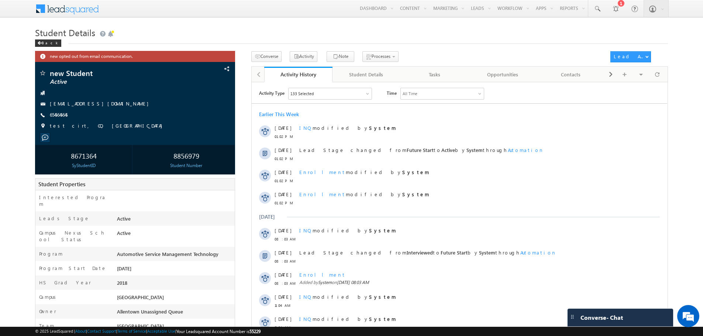
click at [346, 93] on div "133 Selected" at bounding box center [330, 93] width 83 height 11
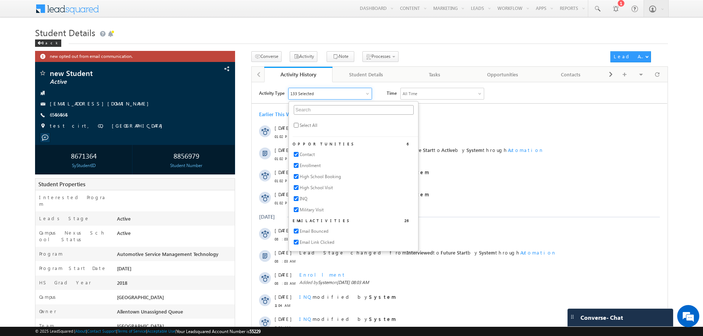
click at [300, 127] on span "Select All" at bounding box center [309, 125] width 18 height 7
checkbox input "true"
click at [262, 87] on span "Activity Type" at bounding box center [271, 92] width 25 height 11
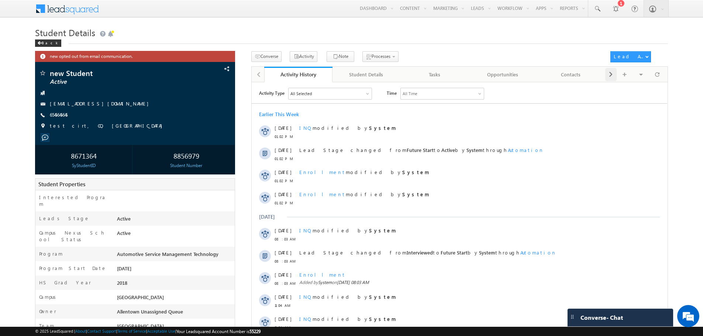
click at [611, 74] on span at bounding box center [611, 74] width 4 height 13
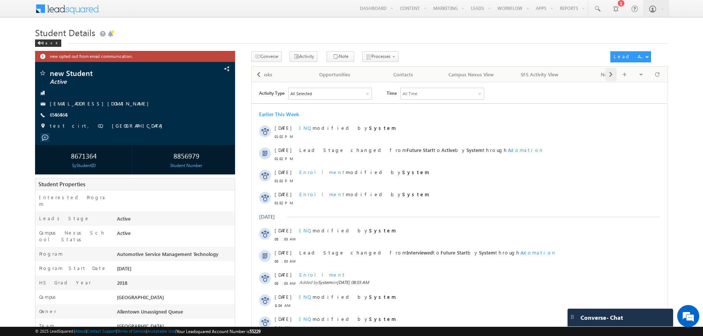
click at [611, 74] on span at bounding box center [611, 74] width 4 height 13
click at [257, 78] on span at bounding box center [259, 74] width 4 height 13
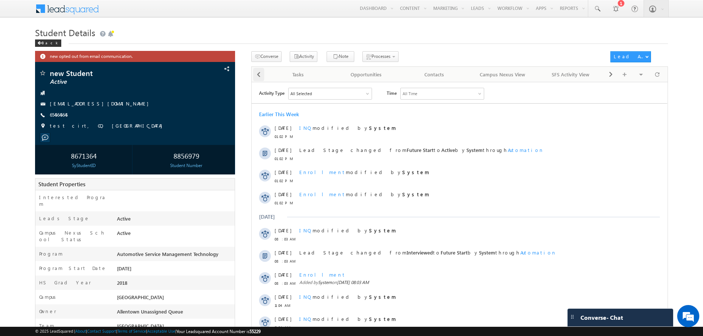
click at [257, 78] on span at bounding box center [259, 74] width 4 height 13
click at [366, 79] on div "Student Details" at bounding box center [366, 74] width 56 height 9
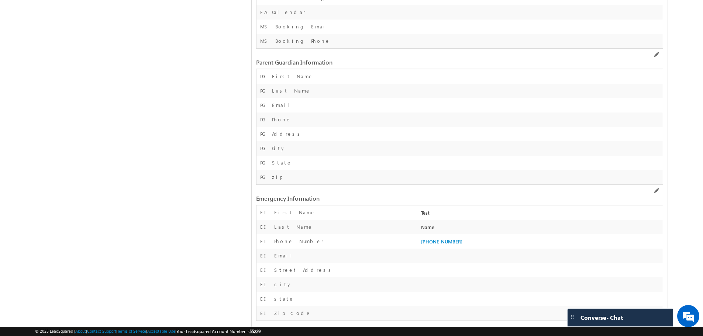
scroll to position [960, 0]
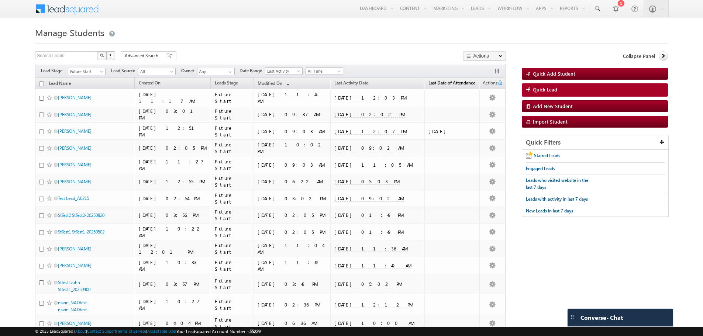
click at [428, 83] on span "Last Date of Attendance" at bounding box center [451, 83] width 47 height 6
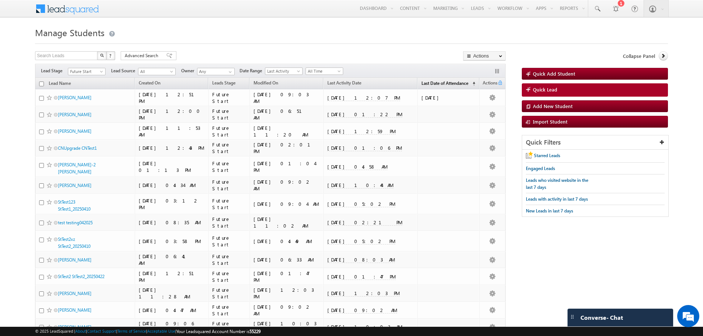
click at [431, 85] on span "Last Date of Attendance" at bounding box center [444, 83] width 47 height 6
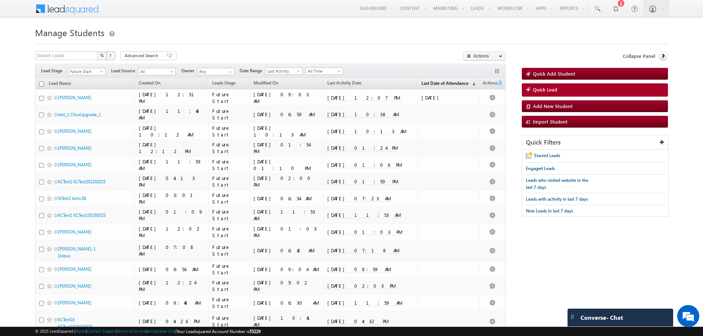
click at [431, 85] on span "Last Date of Attendance" at bounding box center [444, 83] width 47 height 6
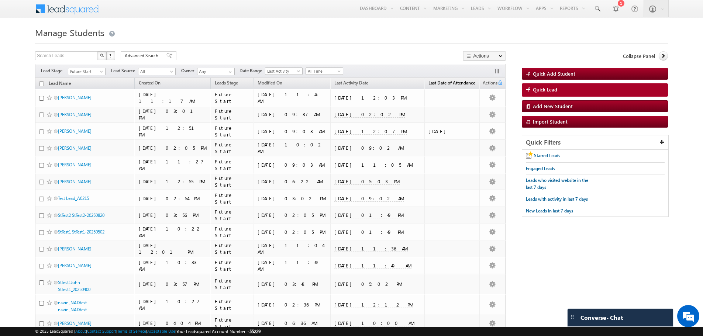
click at [431, 85] on span "Last Date of Attendance" at bounding box center [451, 83] width 47 height 6
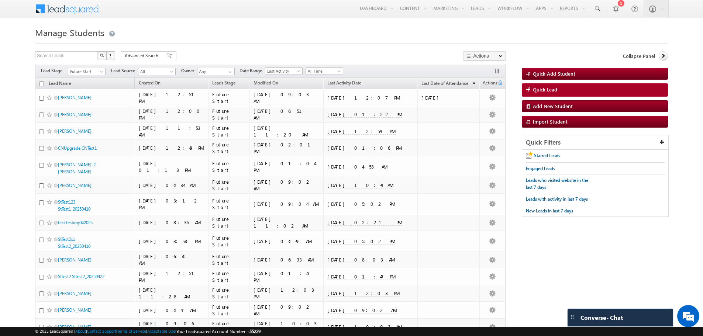
click at [100, 70] on span at bounding box center [102, 73] width 6 height 6
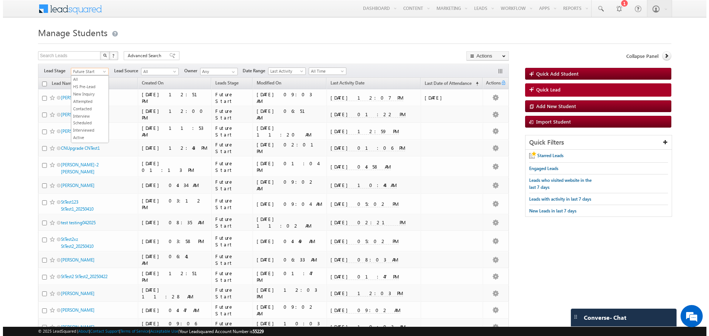
scroll to position [268, 0]
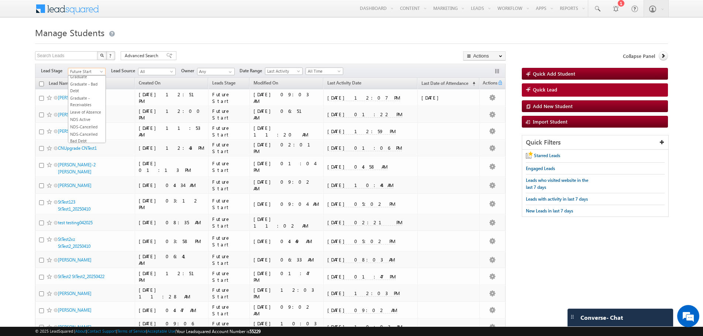
click at [96, 51] on link "FA Appointment" at bounding box center [86, 47] width 37 height 7
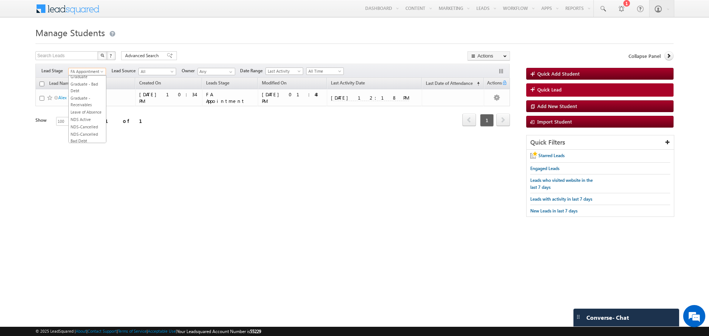
click at [100, 75] on span at bounding box center [103, 73] width 6 height 6
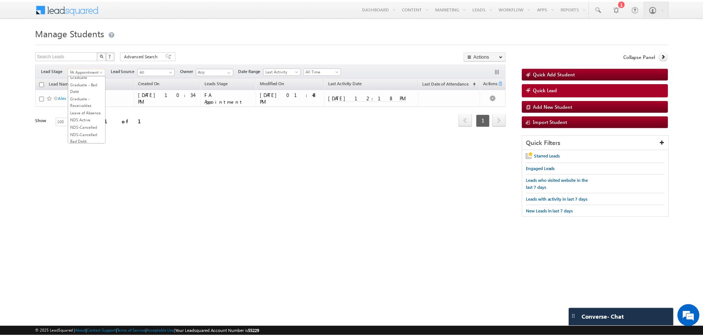
scroll to position [0, 0]
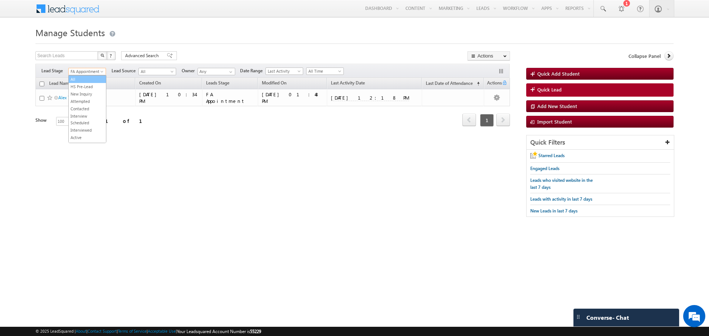
click at [93, 78] on link "All" at bounding box center [87, 79] width 37 height 7
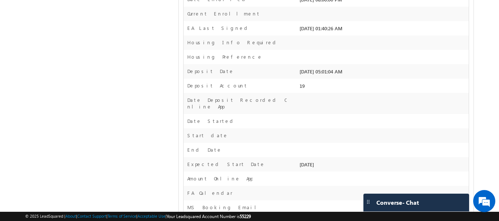
scroll to position [1725, 0]
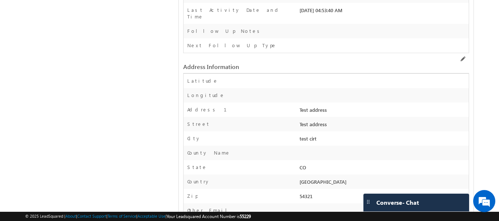
scroll to position [713, 0]
